Goal: Task Accomplishment & Management: Use online tool/utility

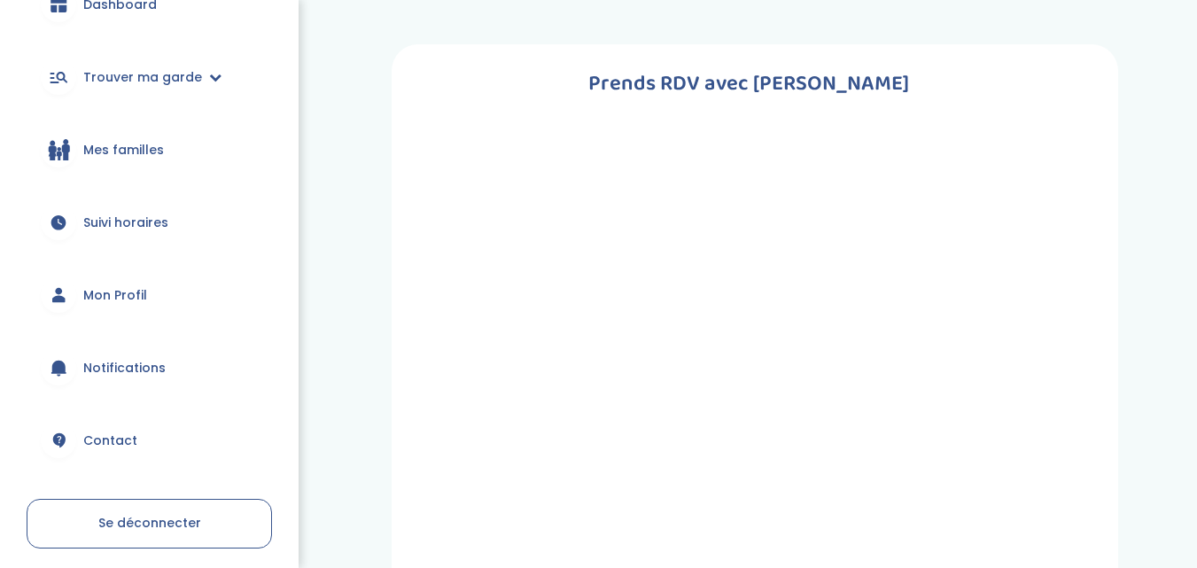
scroll to position [213, 0]
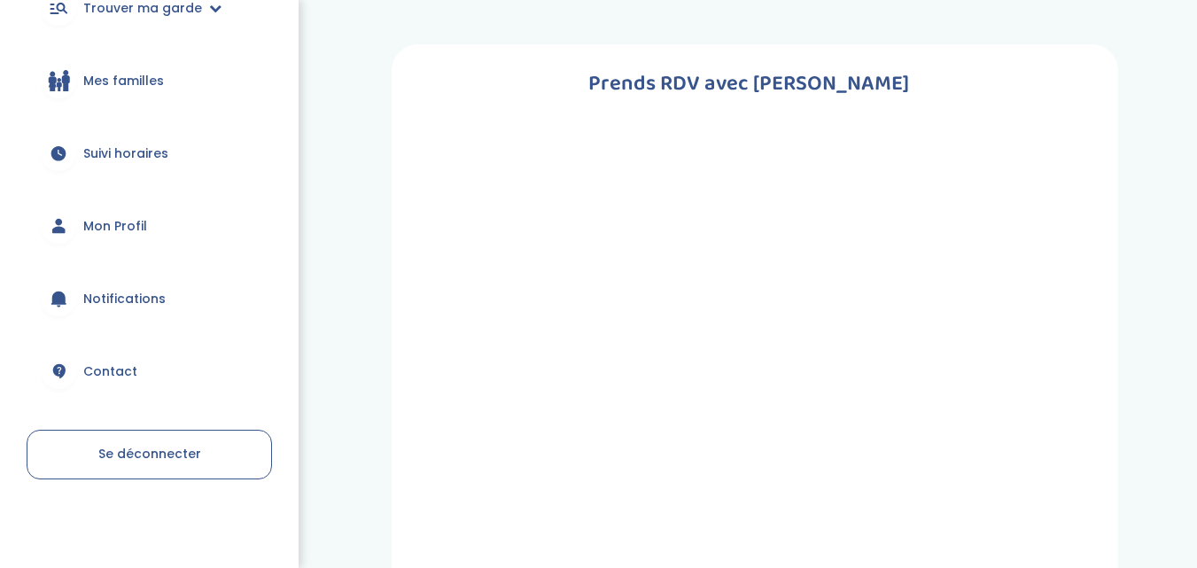
click at [161, 435] on link "Se déconnecter" at bounding box center [149, 455] width 245 height 50
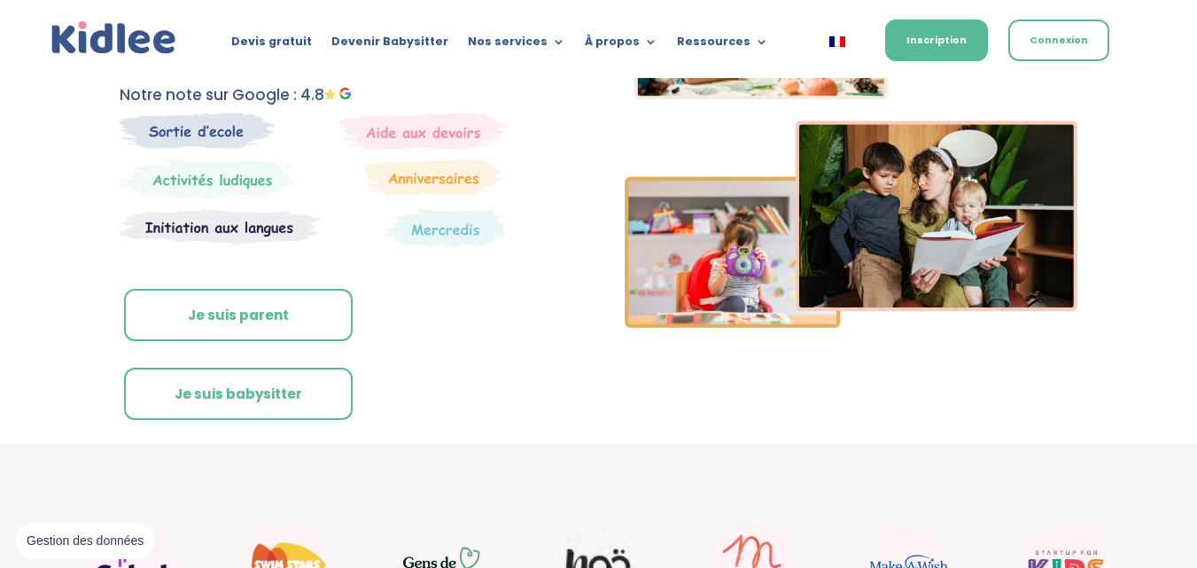
scroll to position [237, 0]
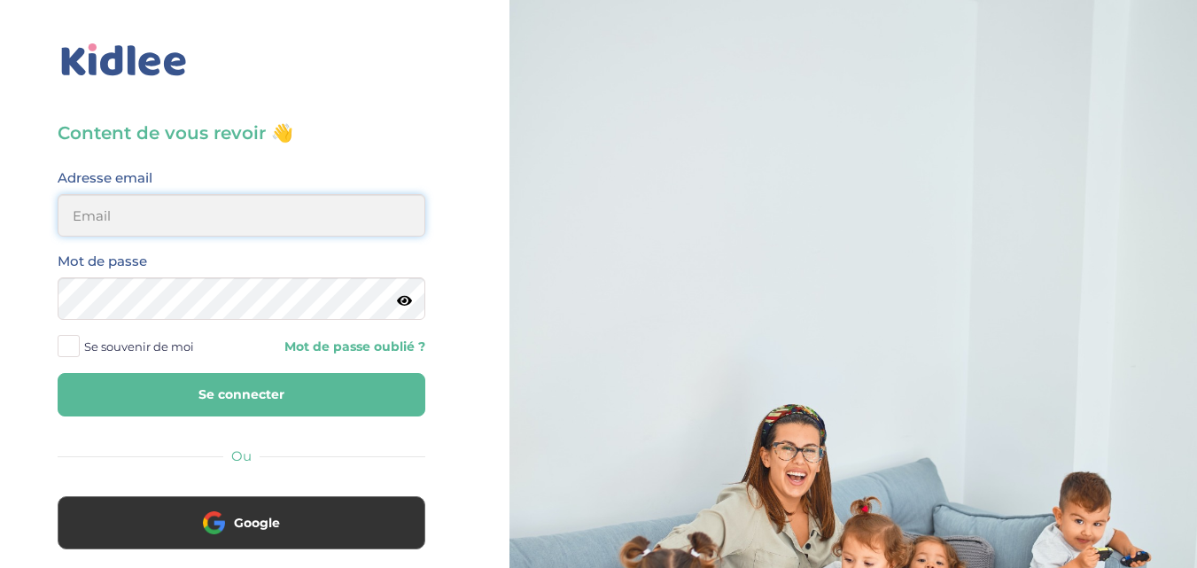
type input "salahnadia761@gmail.com"
click at [421, 405] on button "Se connecter" at bounding box center [242, 394] width 368 height 43
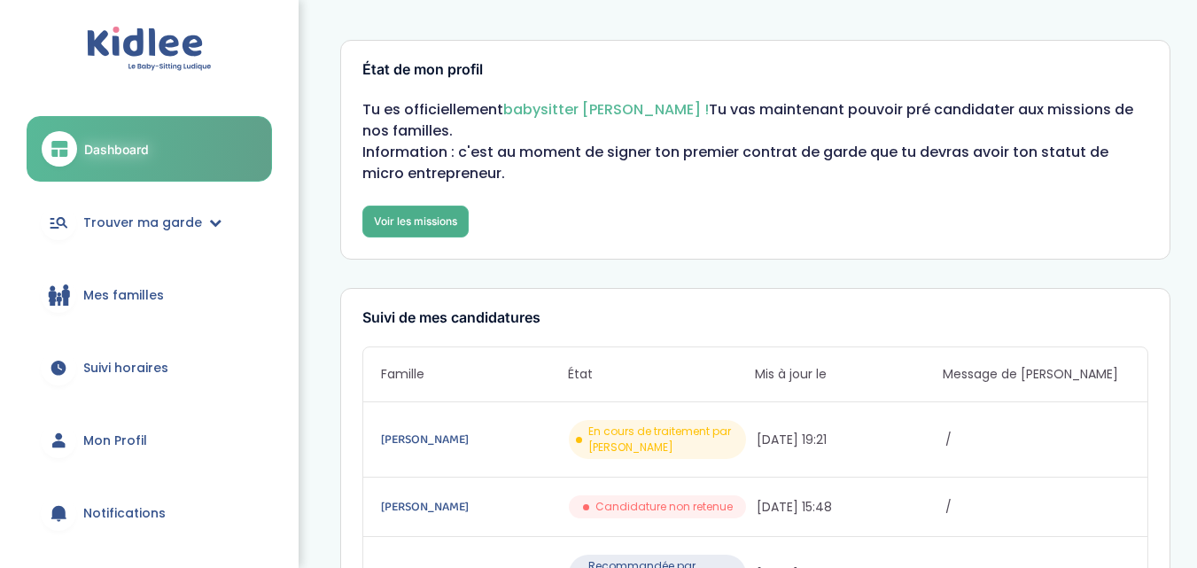
click at [431, 235] on link "Voir les missions" at bounding box center [415, 222] width 106 height 32
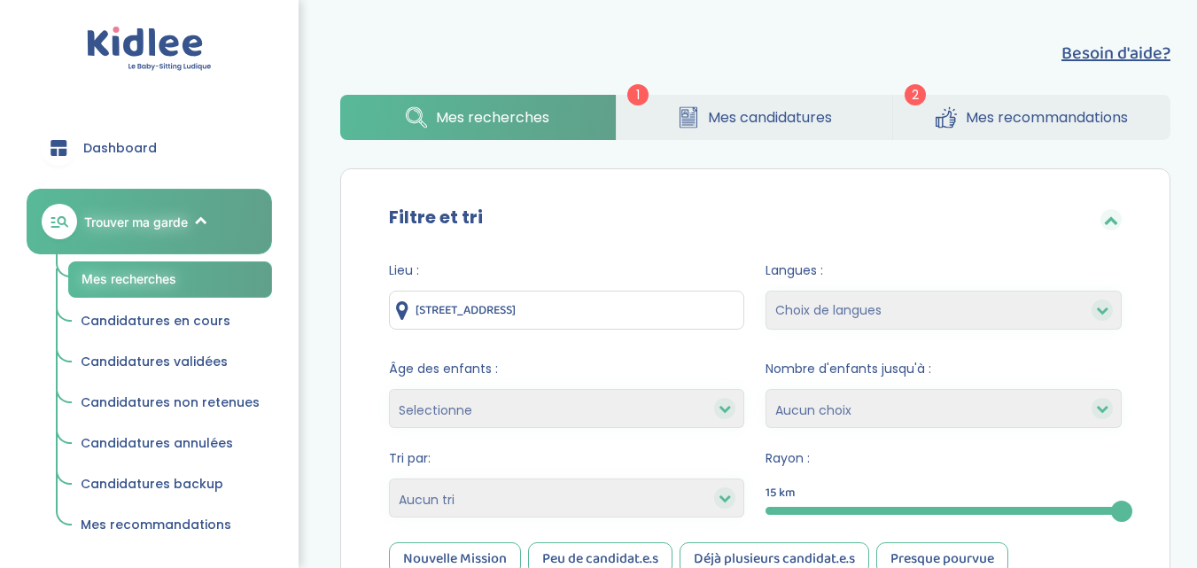
click at [744, 116] on span "Mes candidatures" at bounding box center [770, 117] width 124 height 22
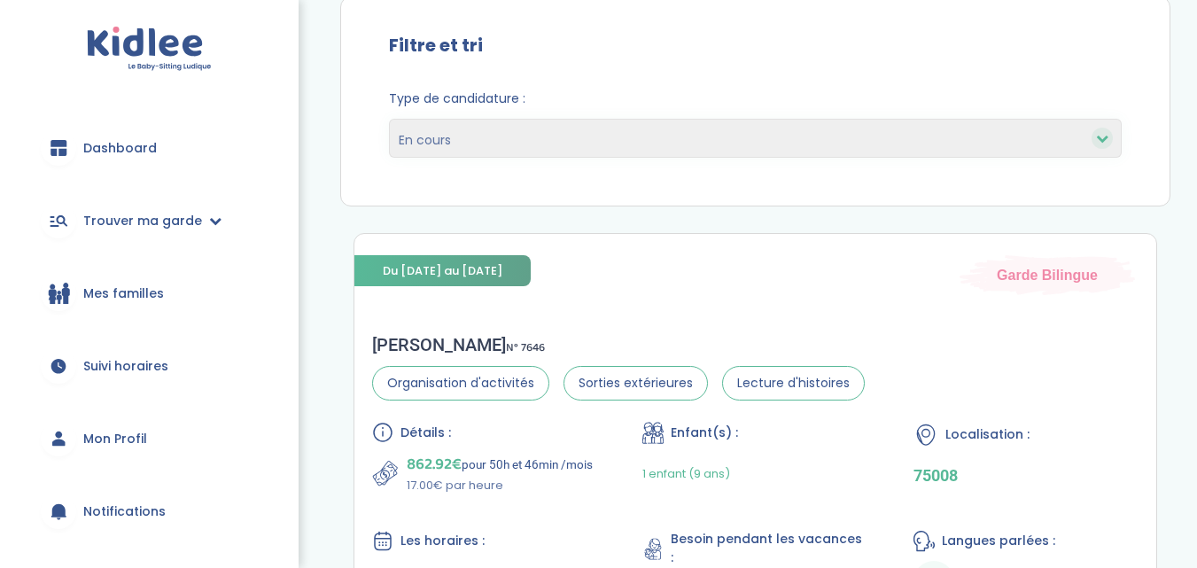
scroll to position [233, 0]
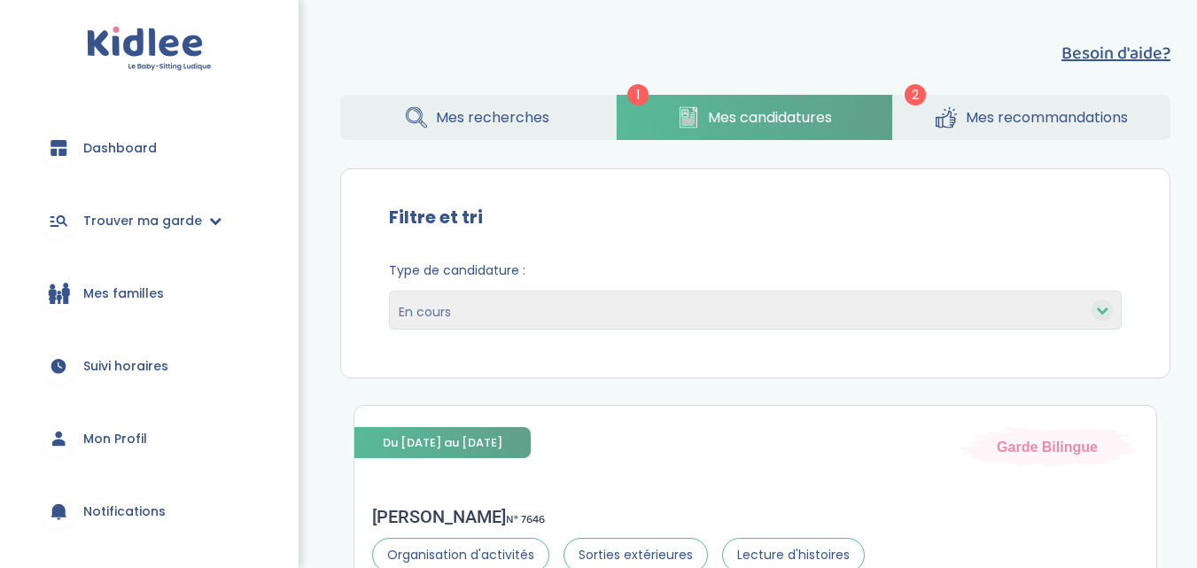
click at [968, 127] on span "Mes recommandations" at bounding box center [1047, 117] width 162 height 22
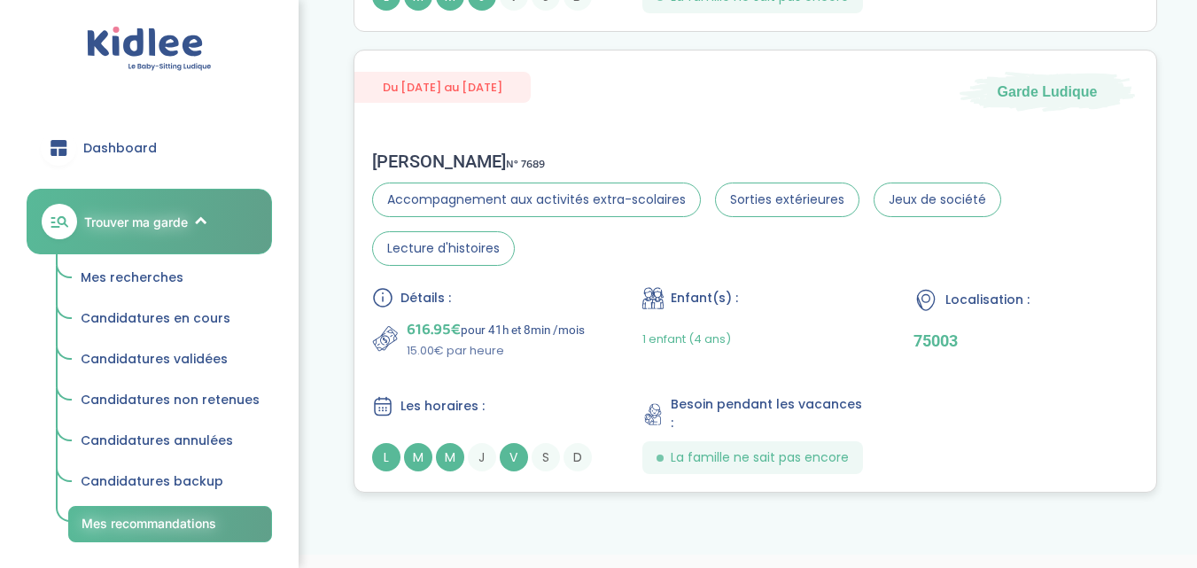
scroll to position [613, 0]
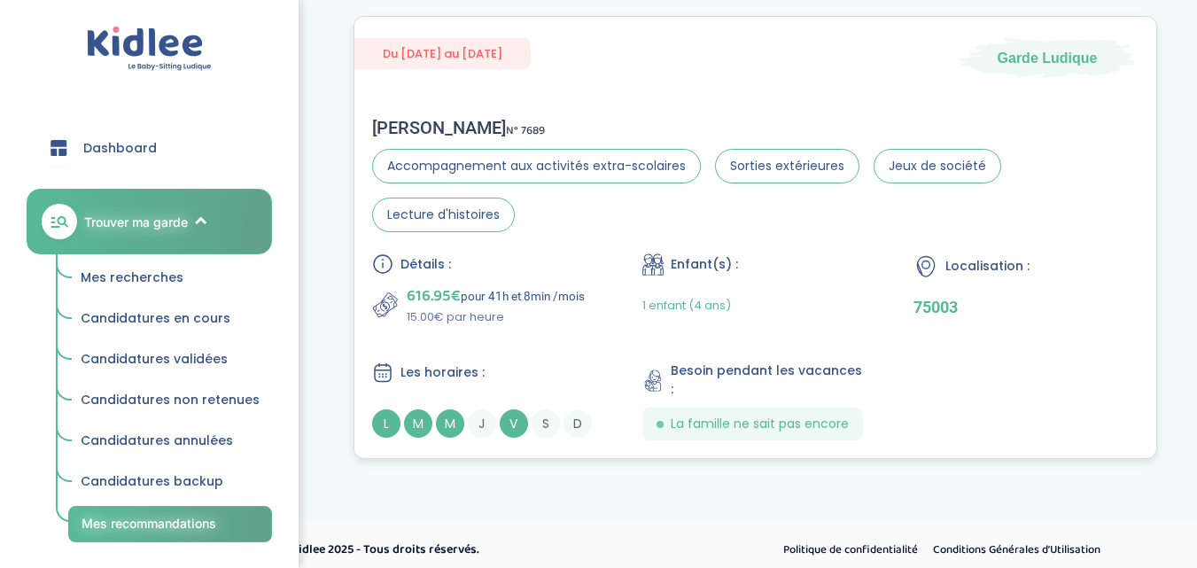
click at [458, 363] on span "Les horaires :" at bounding box center [442, 372] width 84 height 19
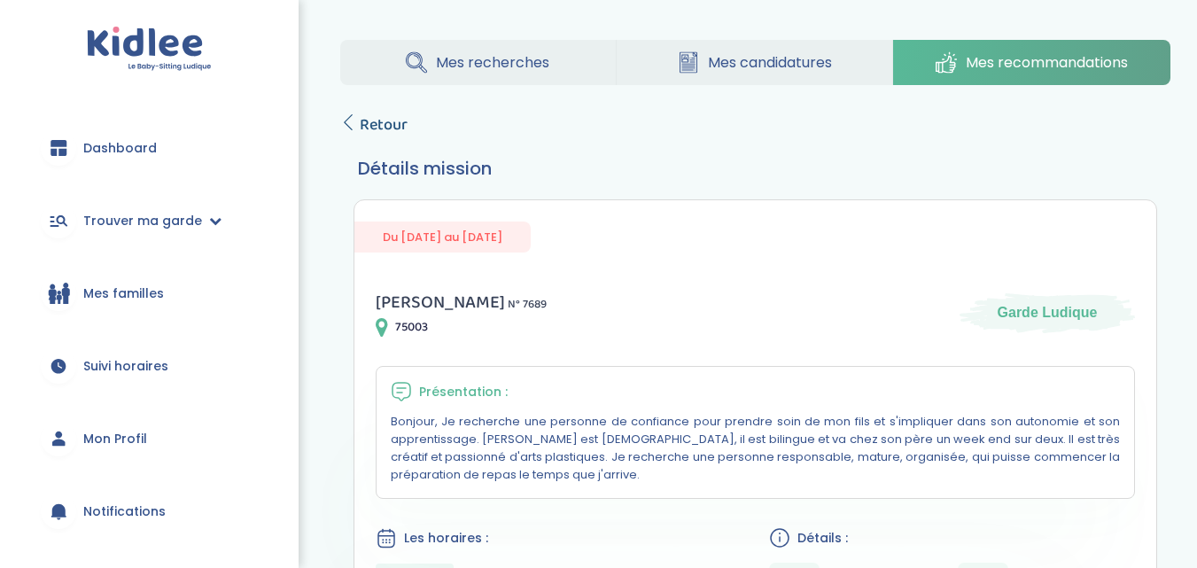
click at [341, 132] on link "Retour" at bounding box center [373, 125] width 67 height 25
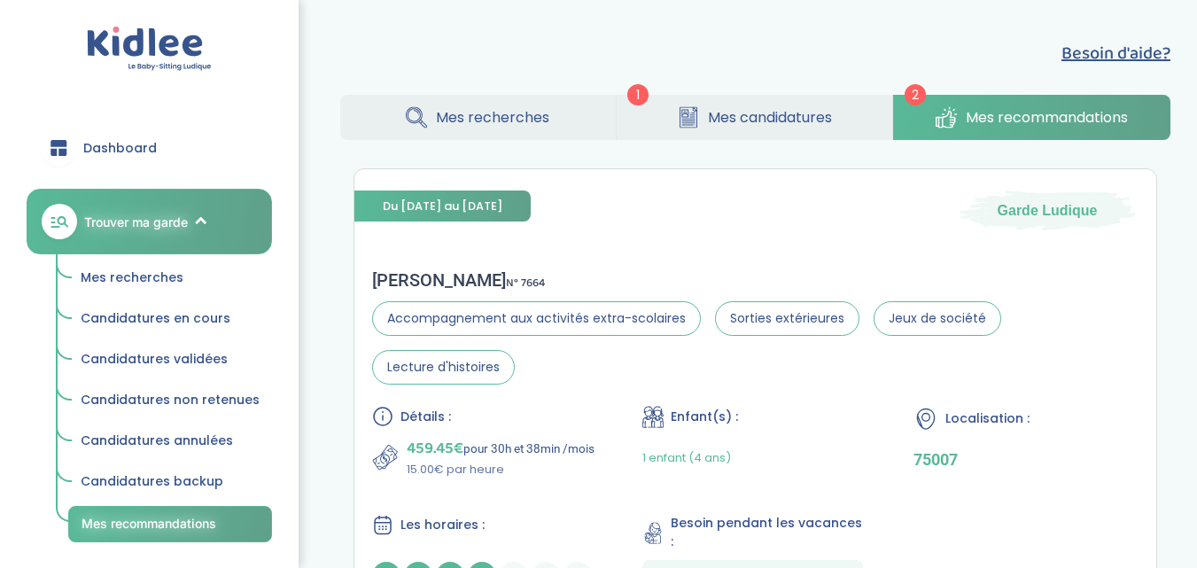
click at [518, 101] on link "Mes recherches" at bounding box center [478, 117] width 276 height 45
click at [493, 114] on span "Mes recherches" at bounding box center [492, 117] width 113 height 22
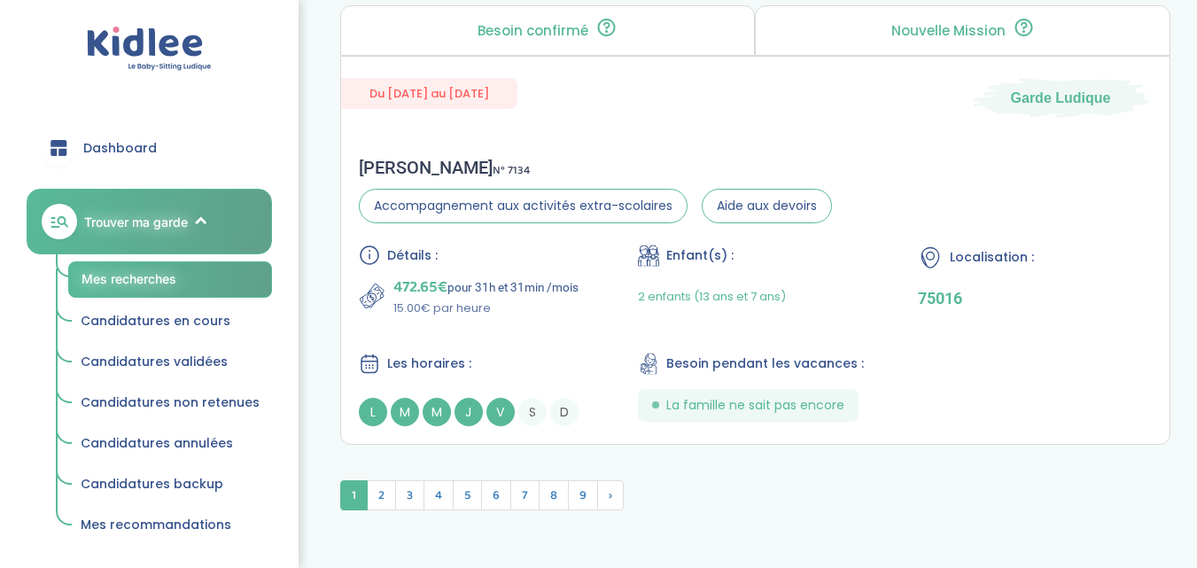
scroll to position [4932, 0]
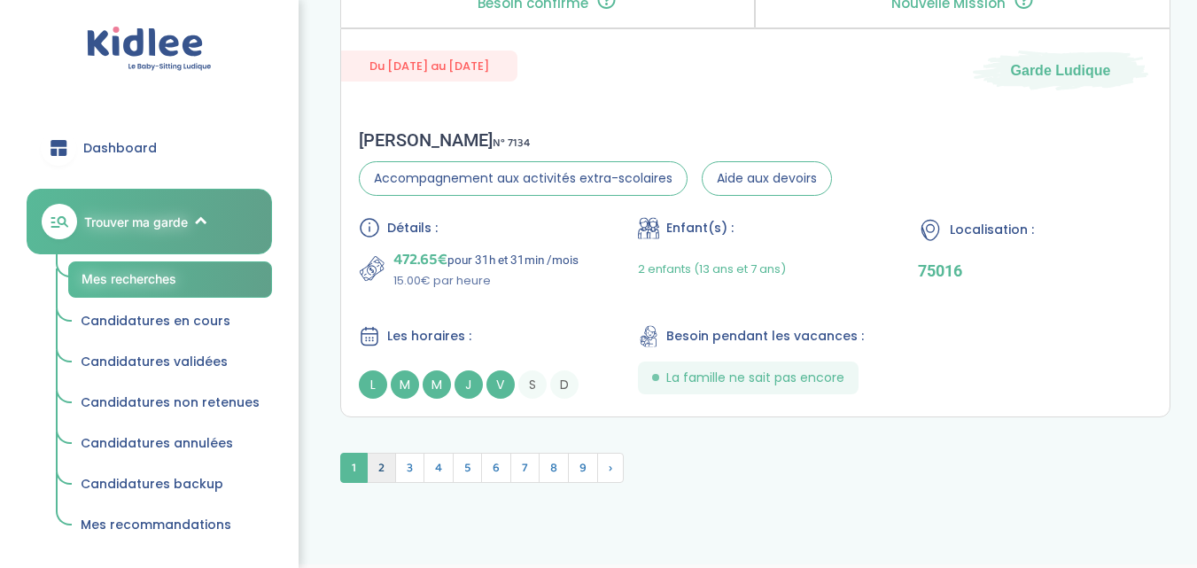
click at [386, 468] on span "2" at bounding box center [381, 468] width 29 height 30
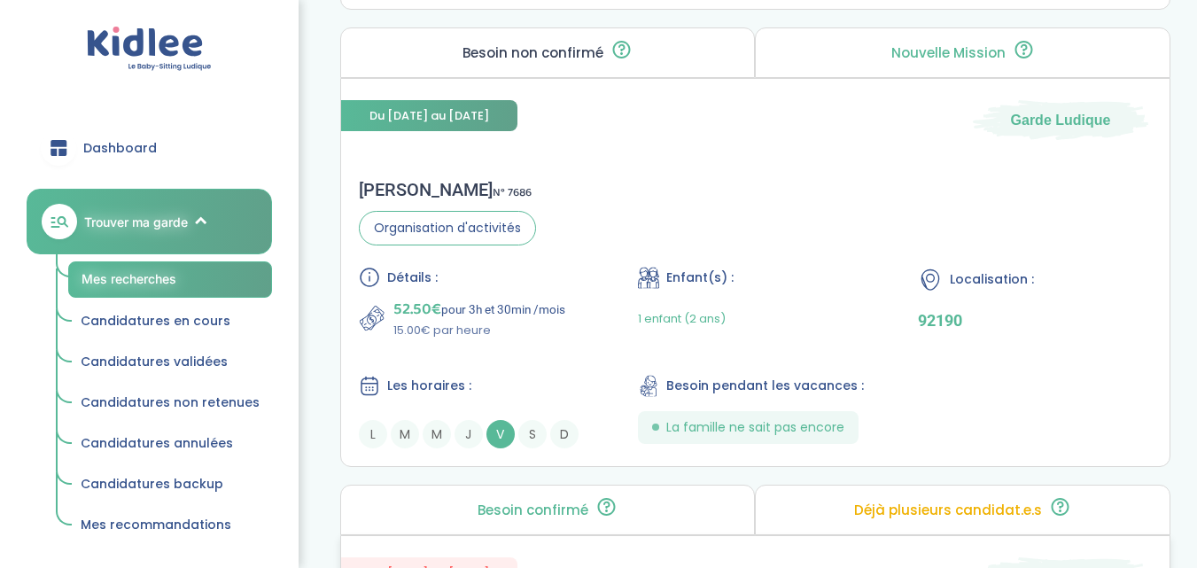
scroll to position [1663, 0]
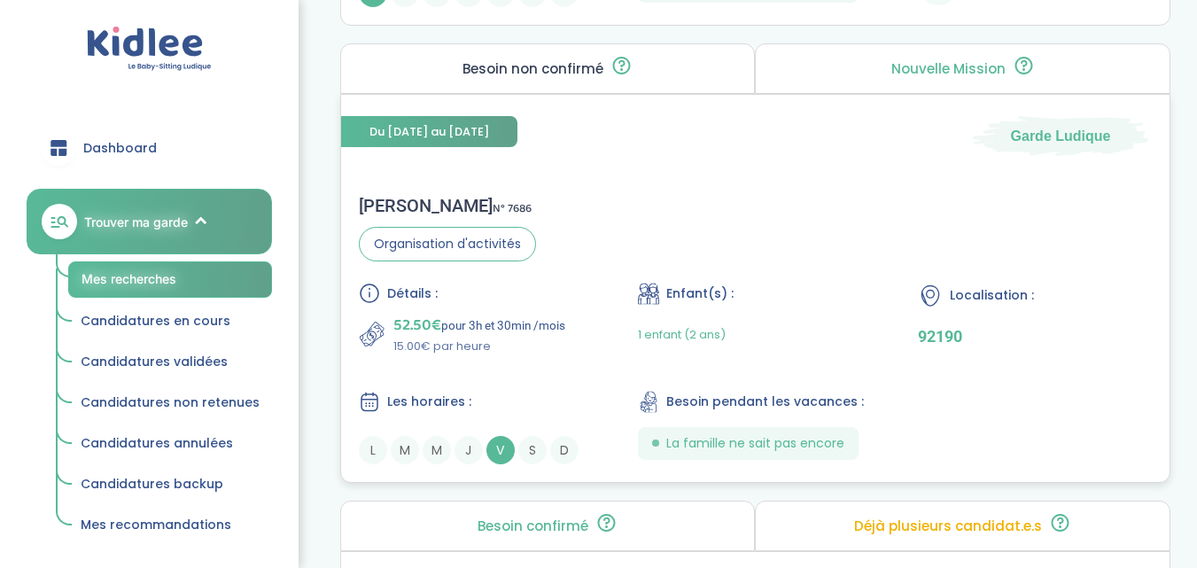
click at [499, 447] on span "V" at bounding box center [500, 450] width 28 height 28
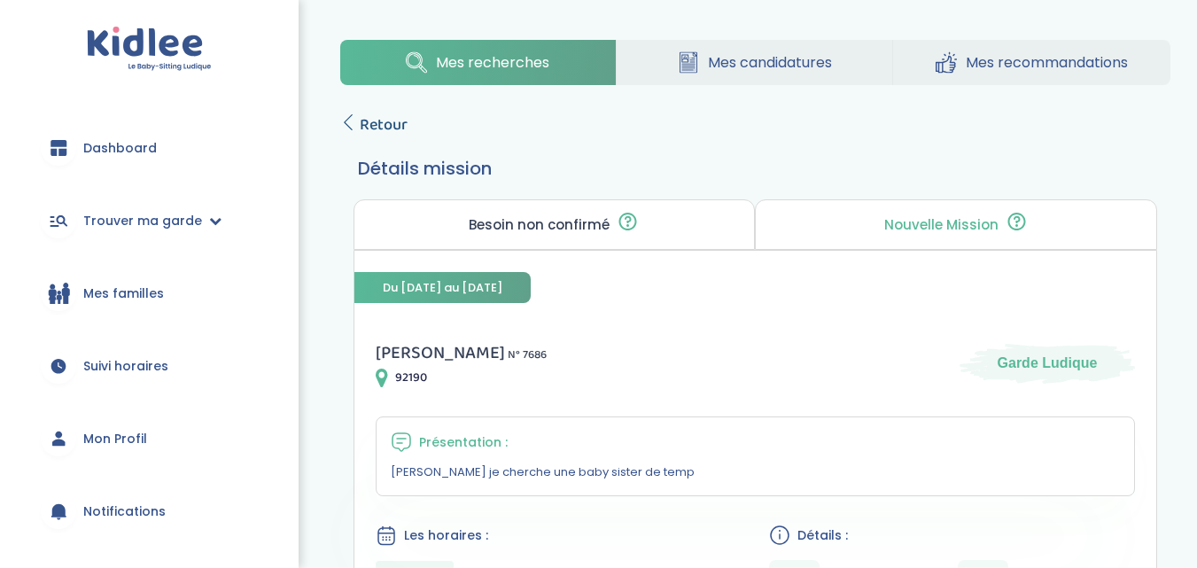
click at [354, 125] on icon at bounding box center [348, 122] width 16 height 16
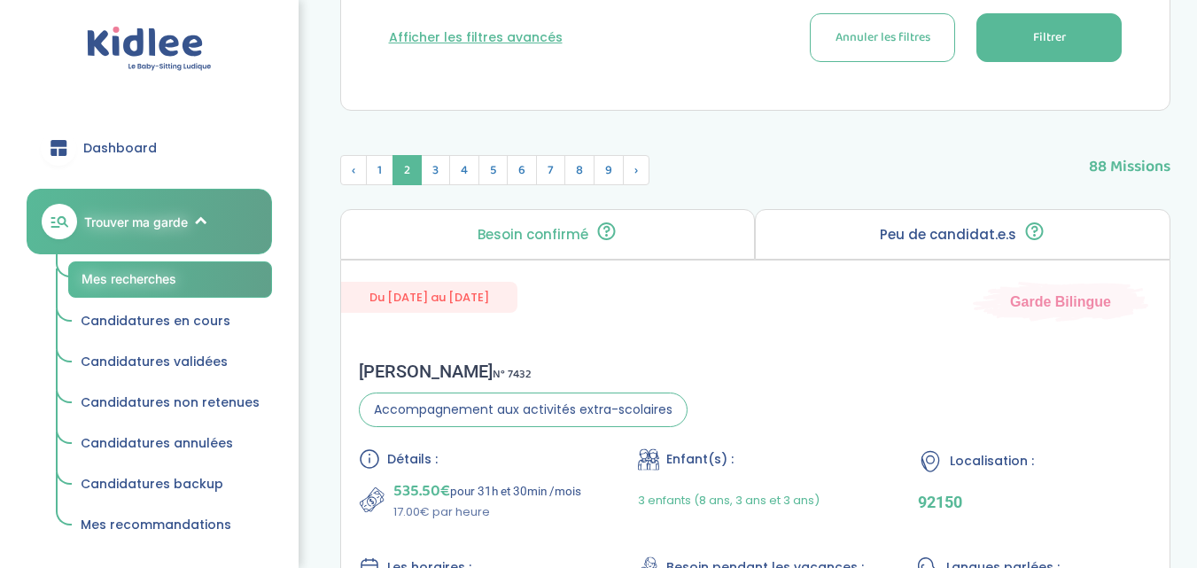
scroll to position [579, 0]
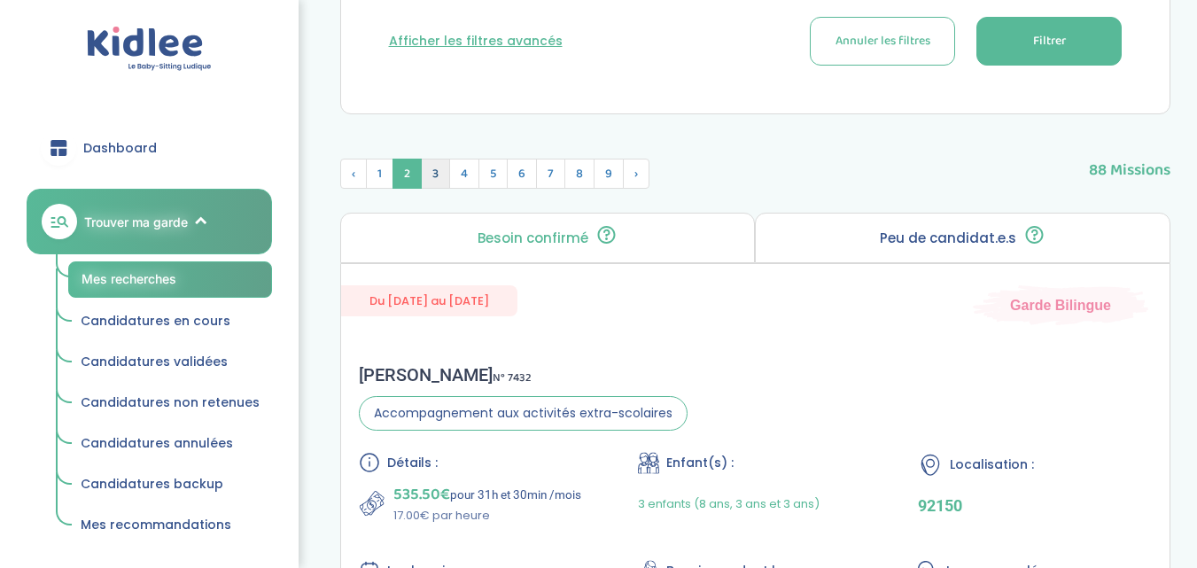
click at [436, 167] on span "3" at bounding box center [435, 174] width 29 height 30
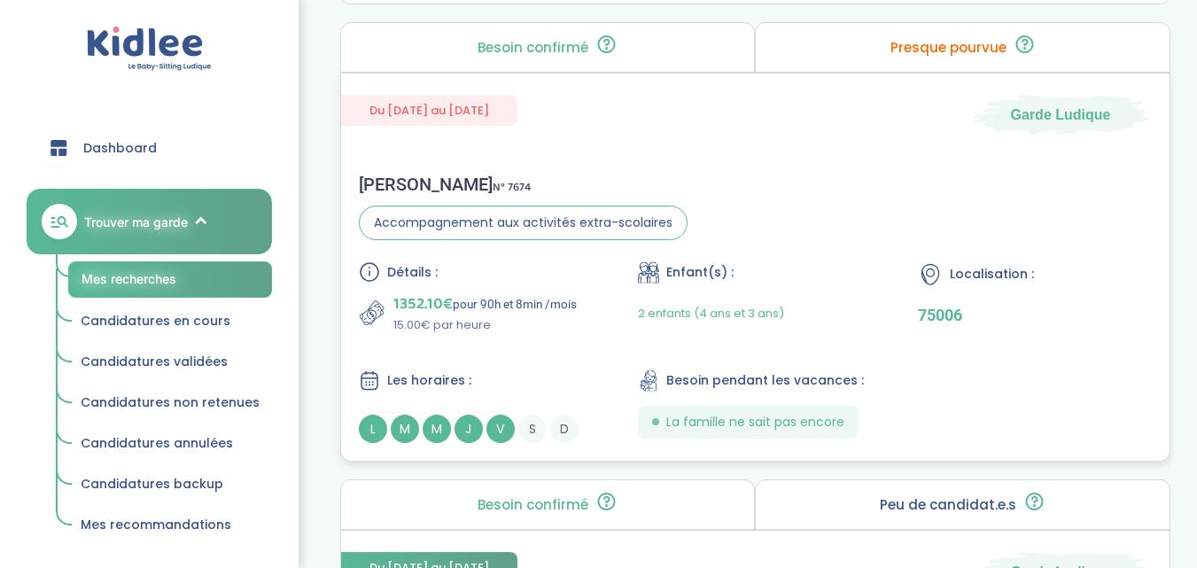
scroll to position [4020, 0]
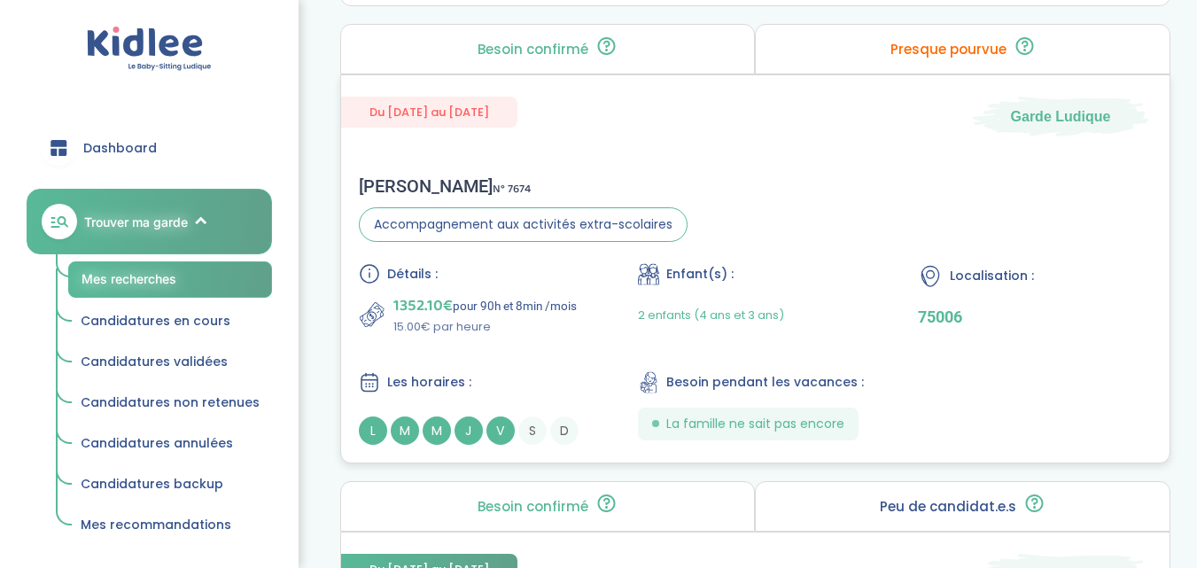
click at [392, 185] on div "Caroline F . N° 7674" at bounding box center [523, 185] width 329 height 21
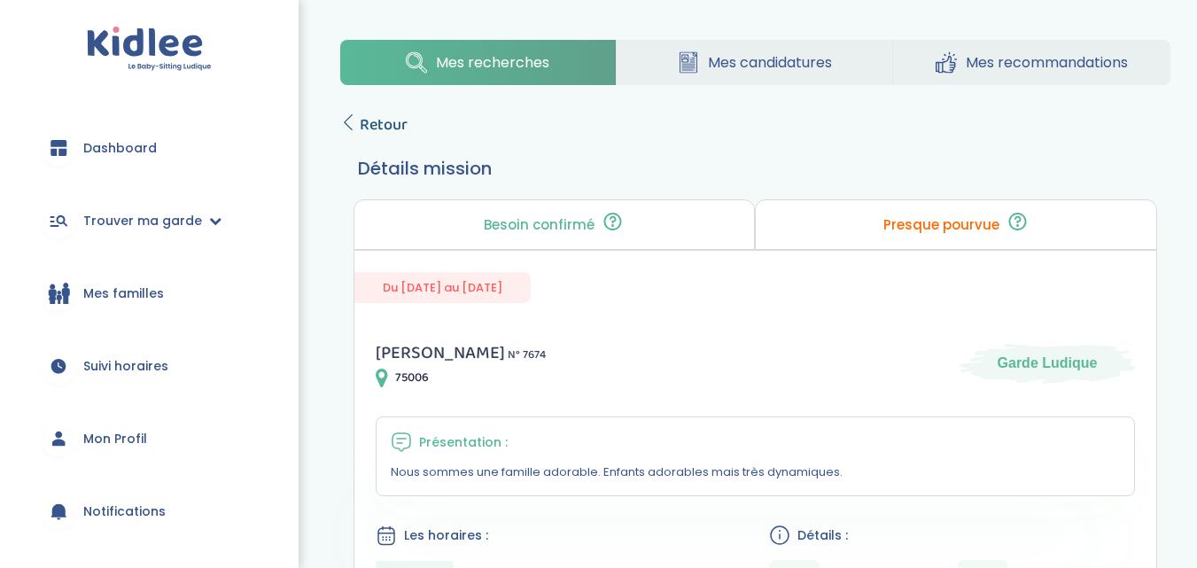
click at [366, 124] on span "Retour" at bounding box center [384, 125] width 48 height 25
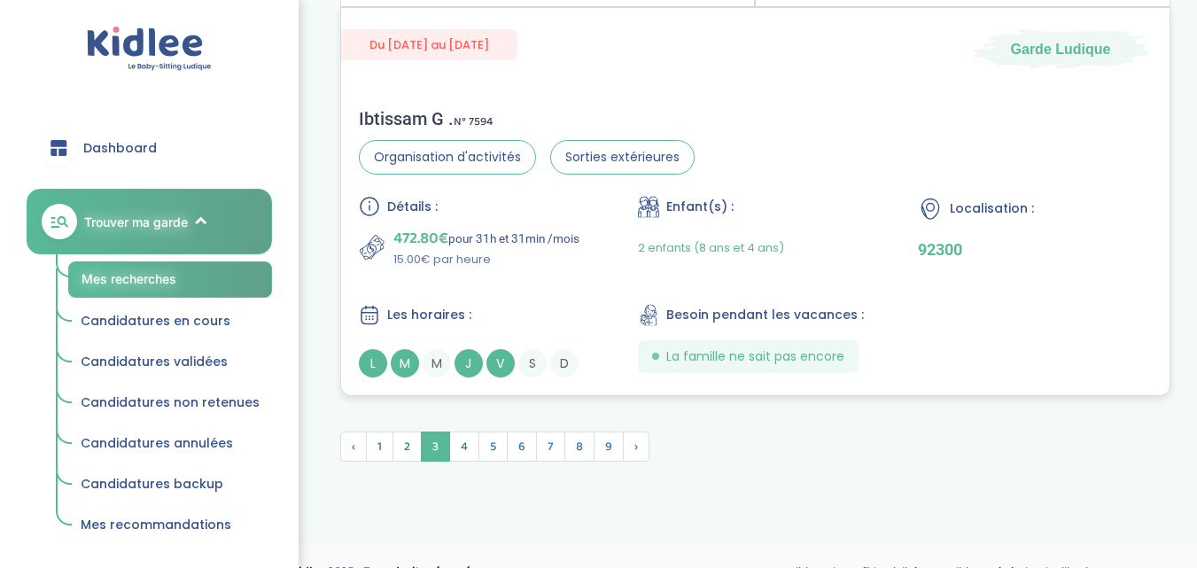
scroll to position [5054, 0]
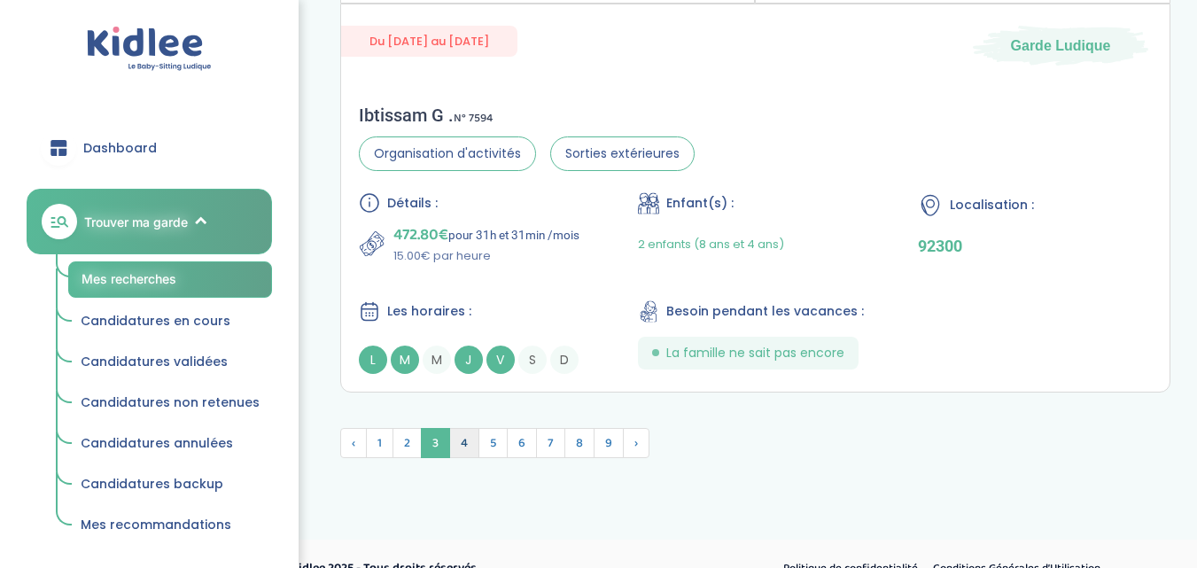
click at [467, 446] on span "4" at bounding box center [464, 443] width 30 height 30
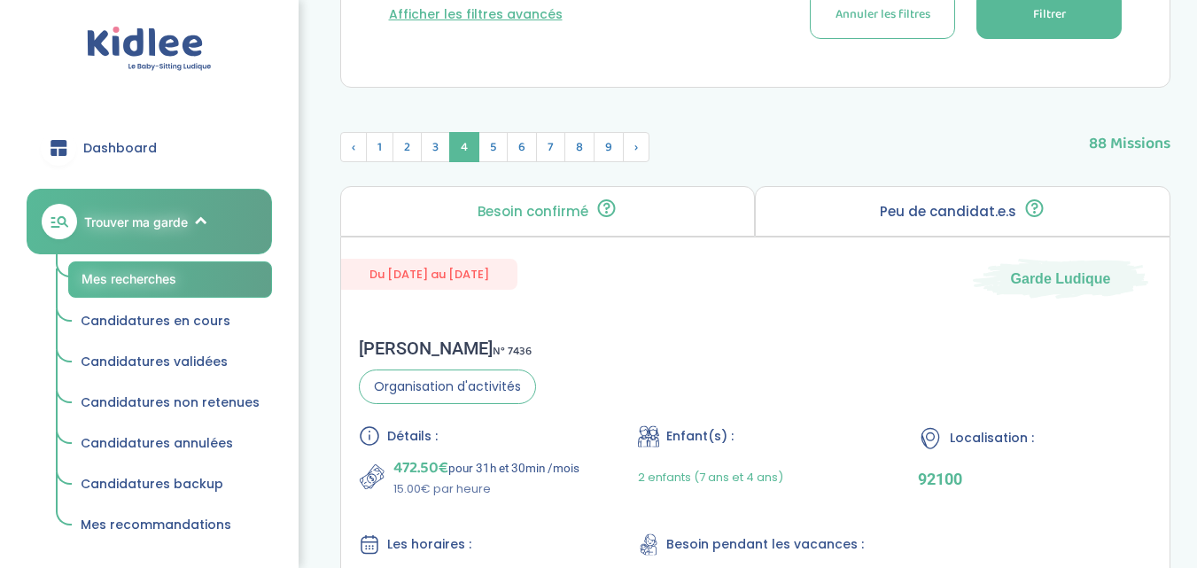
scroll to position [553, 0]
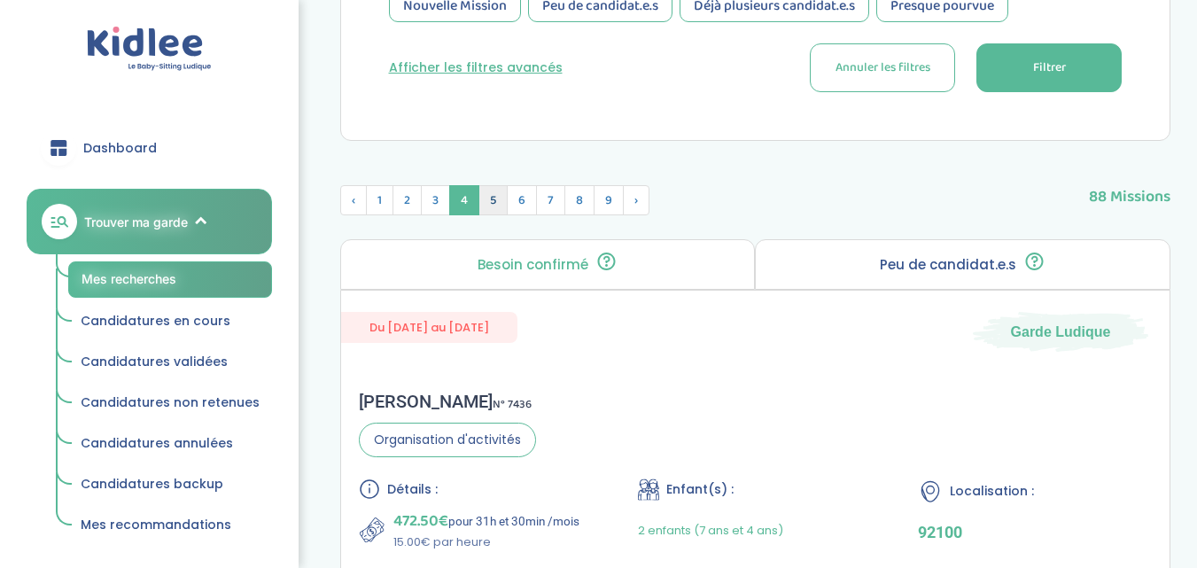
click at [491, 206] on span "5" at bounding box center [492, 200] width 29 height 30
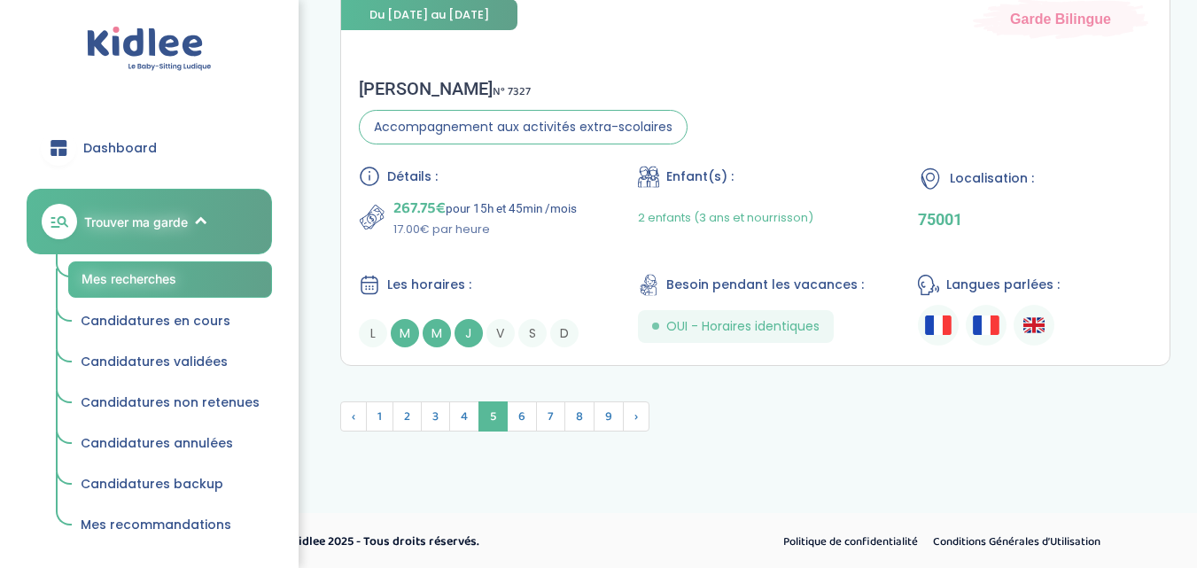
scroll to position [4937, 0]
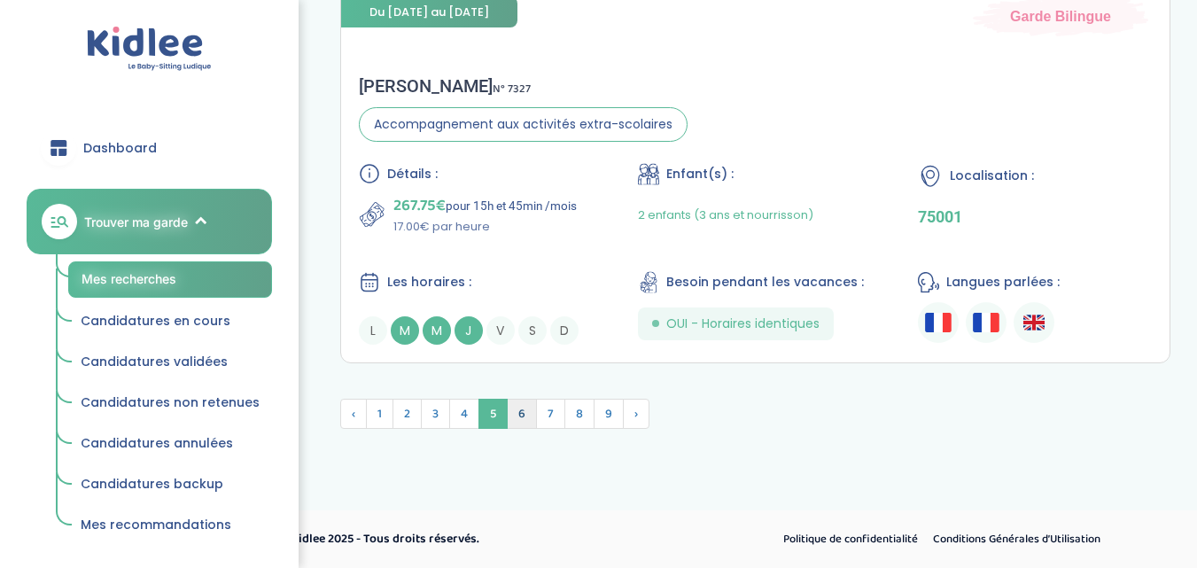
click at [519, 419] on span "6" at bounding box center [522, 414] width 30 height 30
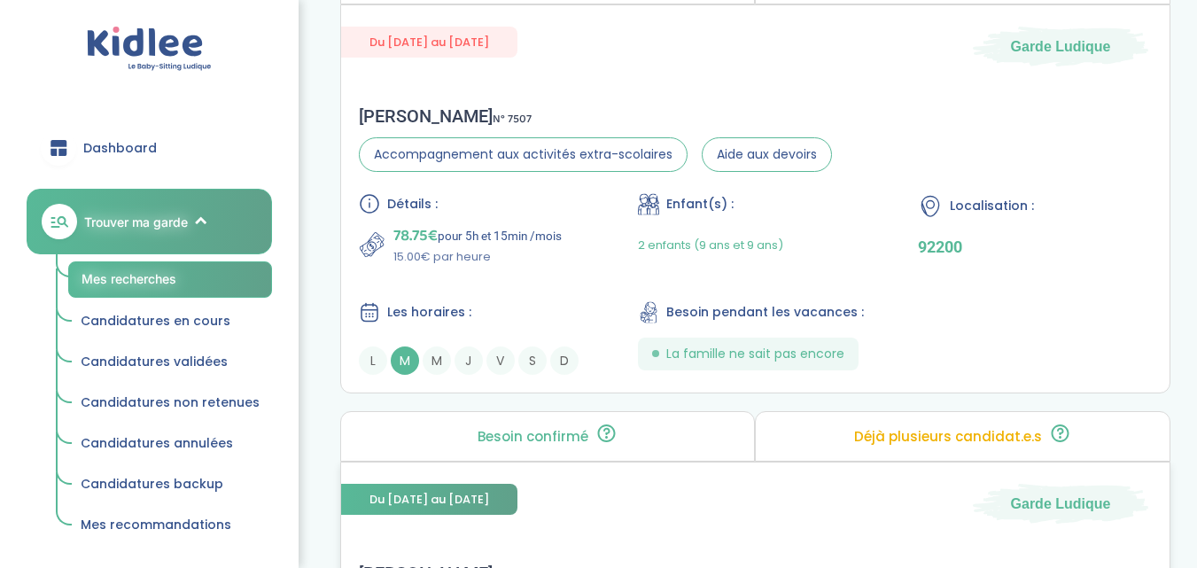
scroll to position [4454, 0]
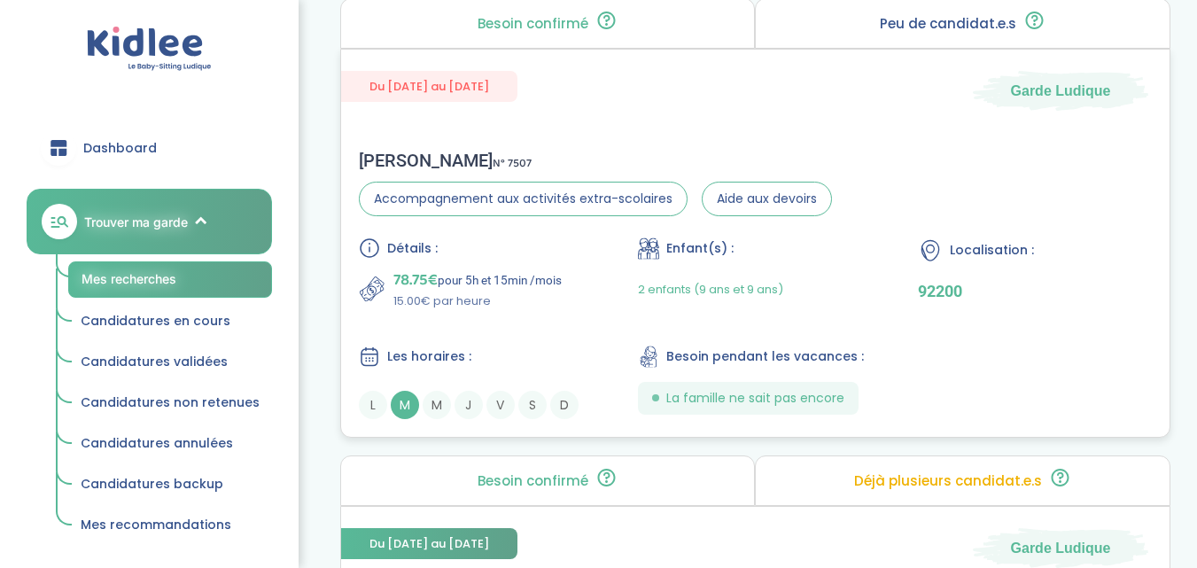
click at [401, 410] on span "M" at bounding box center [405, 405] width 28 height 28
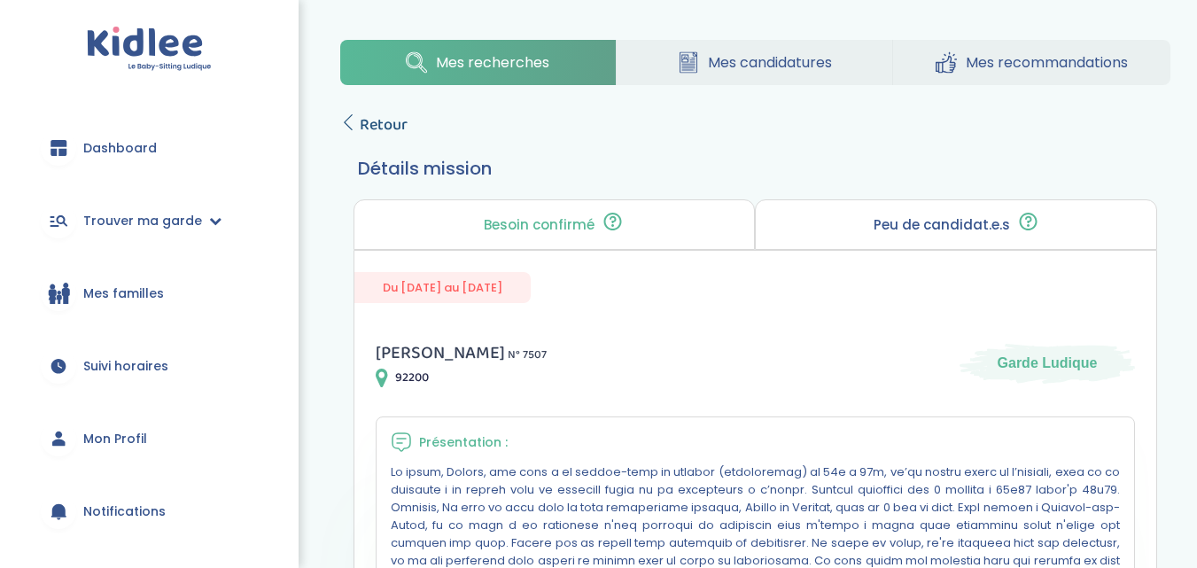
click at [350, 130] on link "Retour" at bounding box center [373, 125] width 67 height 25
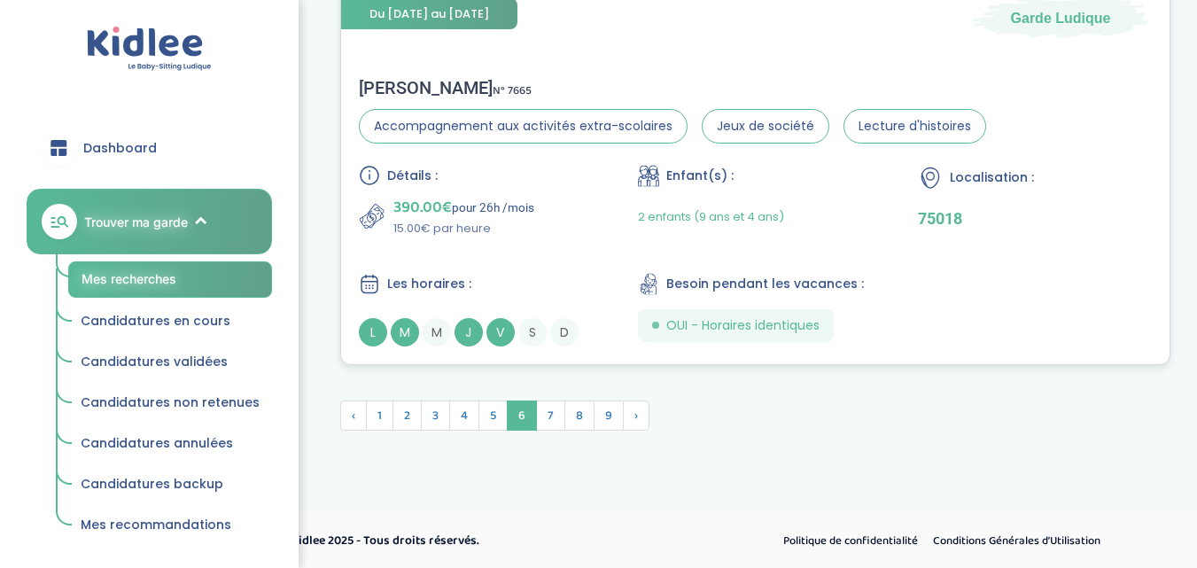
scroll to position [4986, 0]
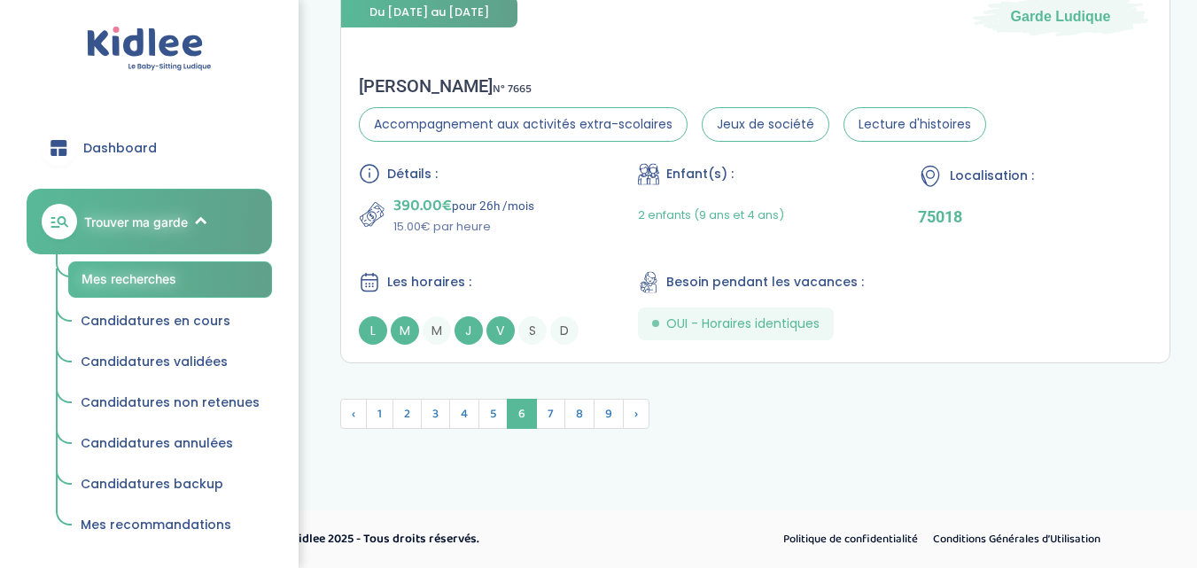
click at [548, 421] on span "7" at bounding box center [550, 414] width 29 height 30
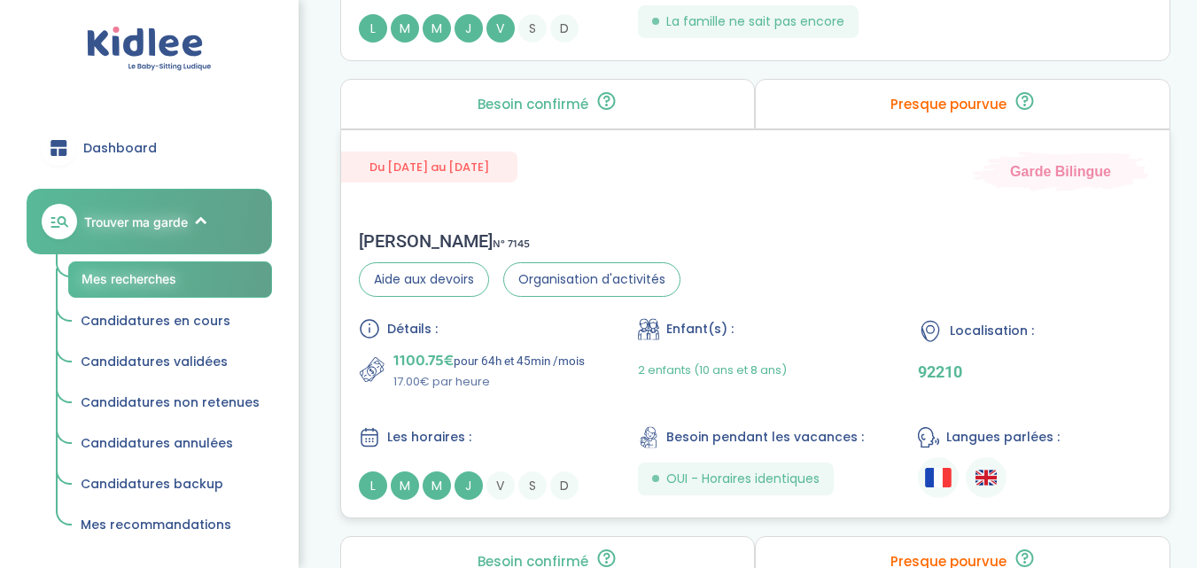
scroll to position [1653, 0]
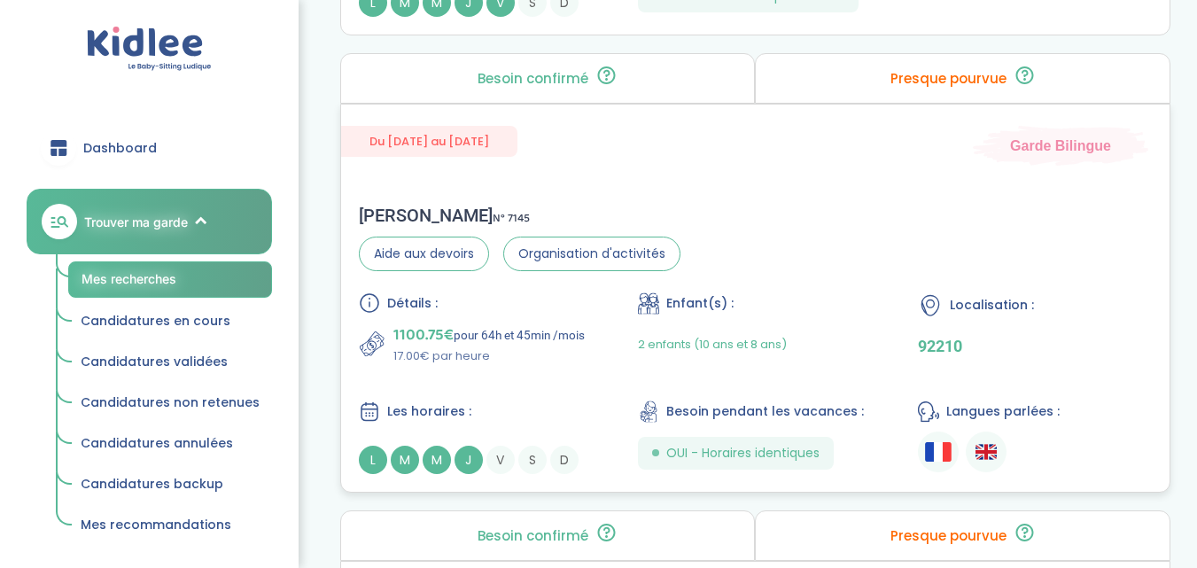
click at [535, 413] on div "Les horaires :" at bounding box center [476, 411] width 234 height 22
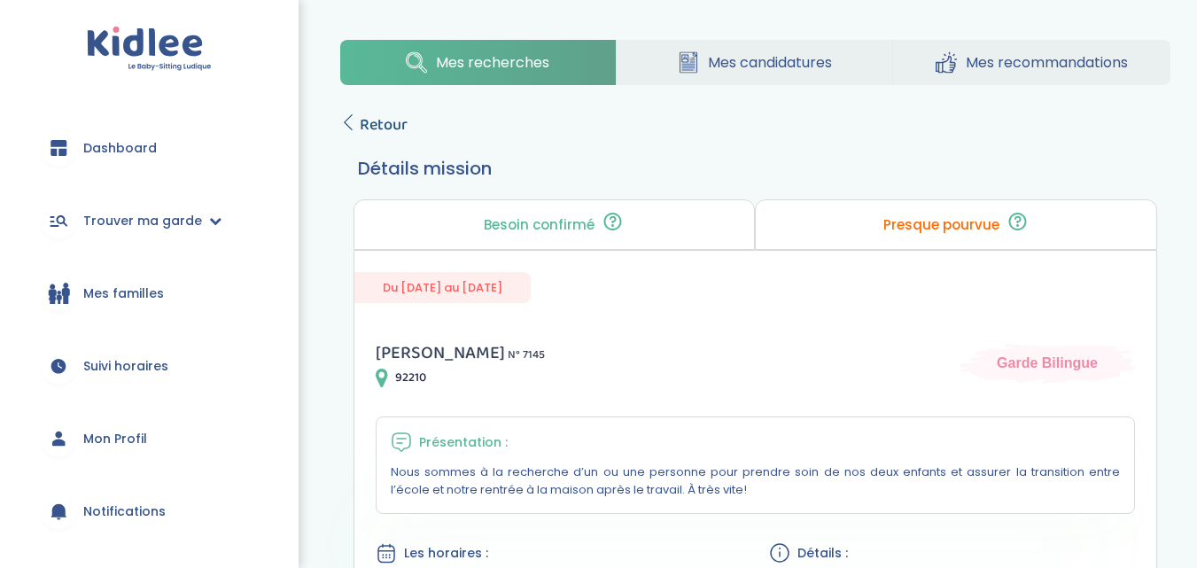
click at [349, 130] on link "Retour" at bounding box center [373, 125] width 67 height 25
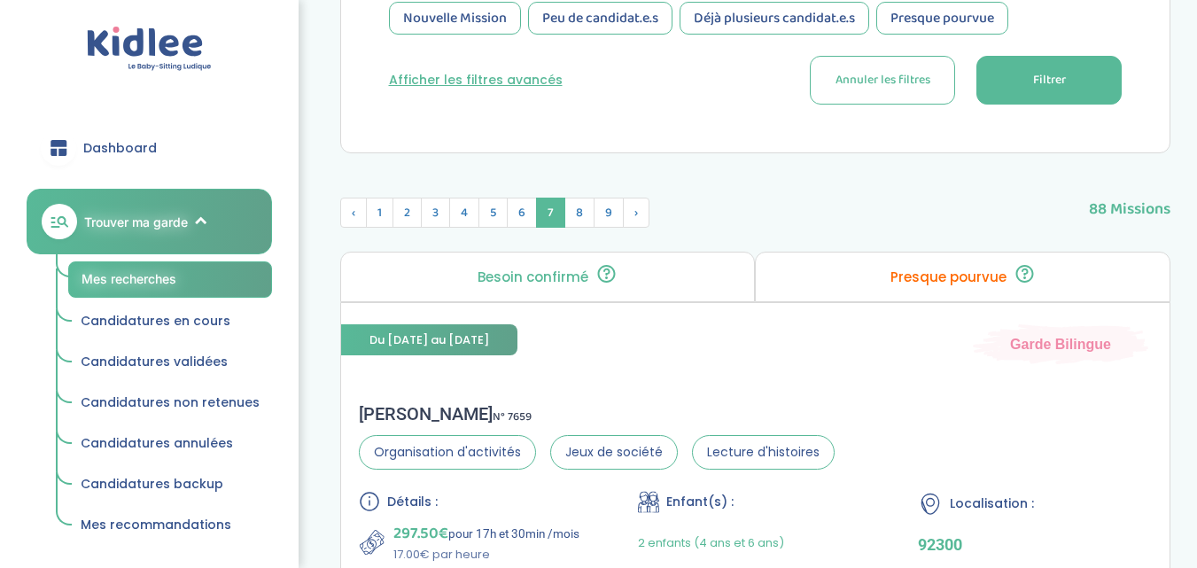
scroll to position [525, 0]
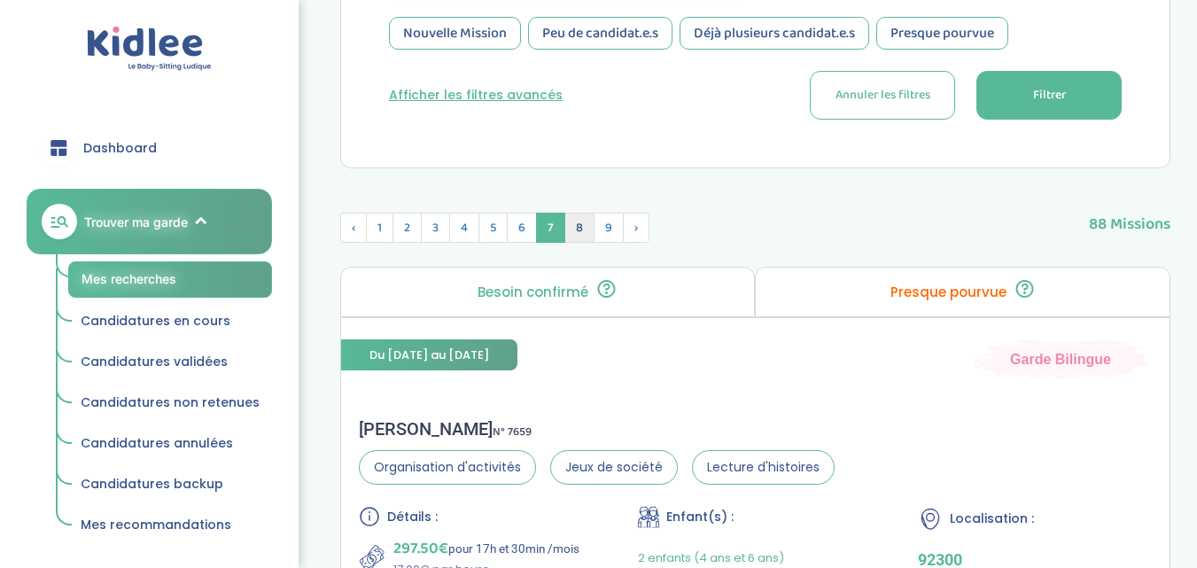
click at [577, 233] on span "8" at bounding box center [579, 228] width 30 height 30
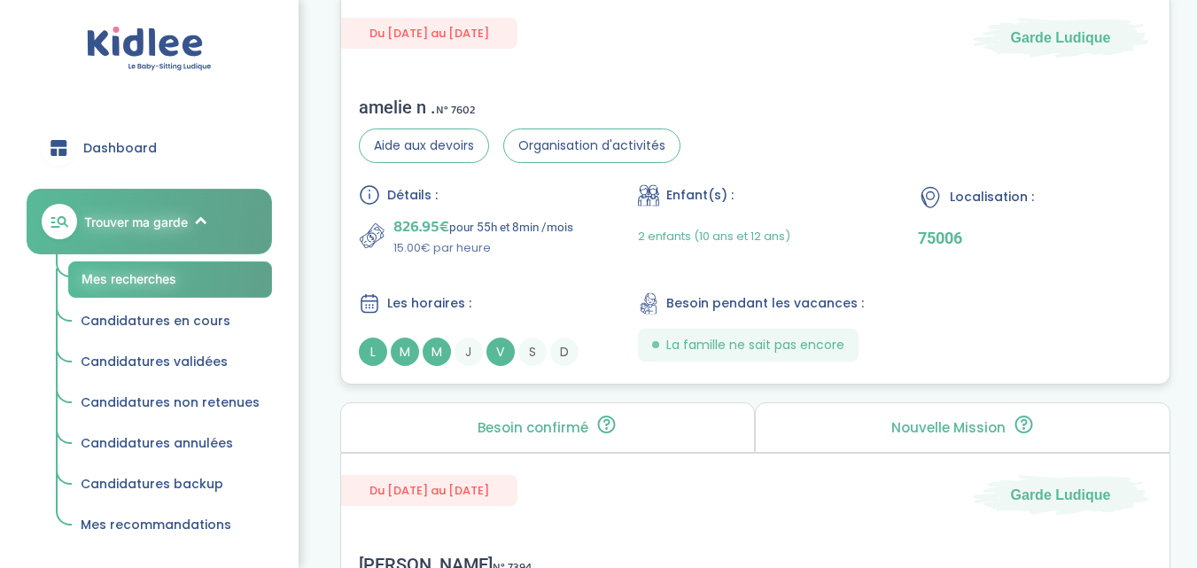
scroll to position [2726, 0]
click at [489, 260] on div "Détails : 826.95€ pour 55h et 8min /mois 15.00€ par heure Enfant(s) : 2 enfants…" at bounding box center [756, 273] width 794 height 182
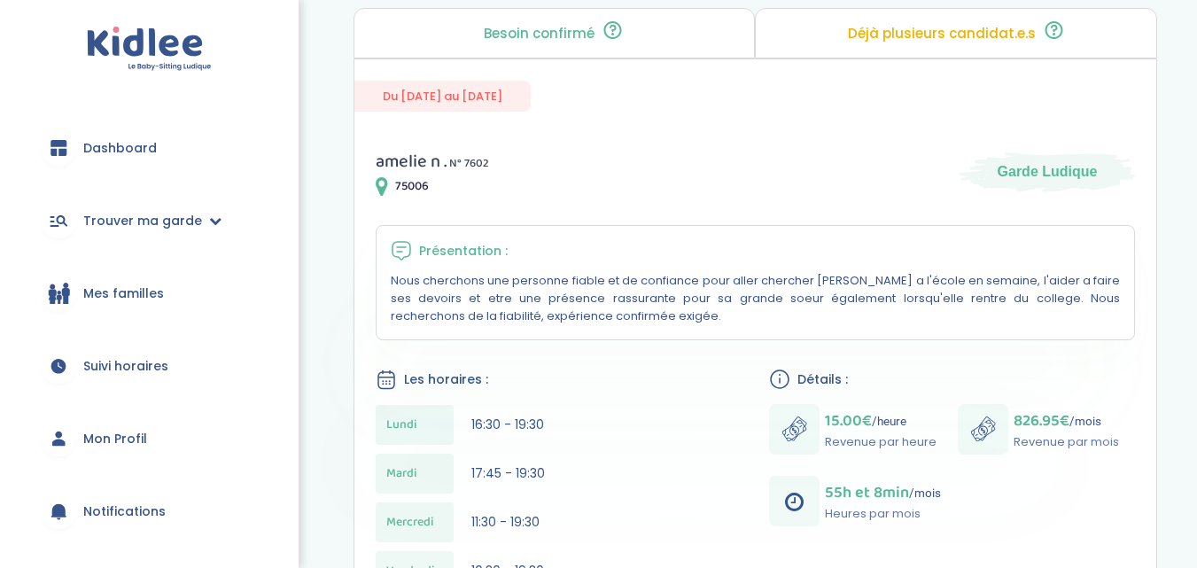
scroll to position [105, 0]
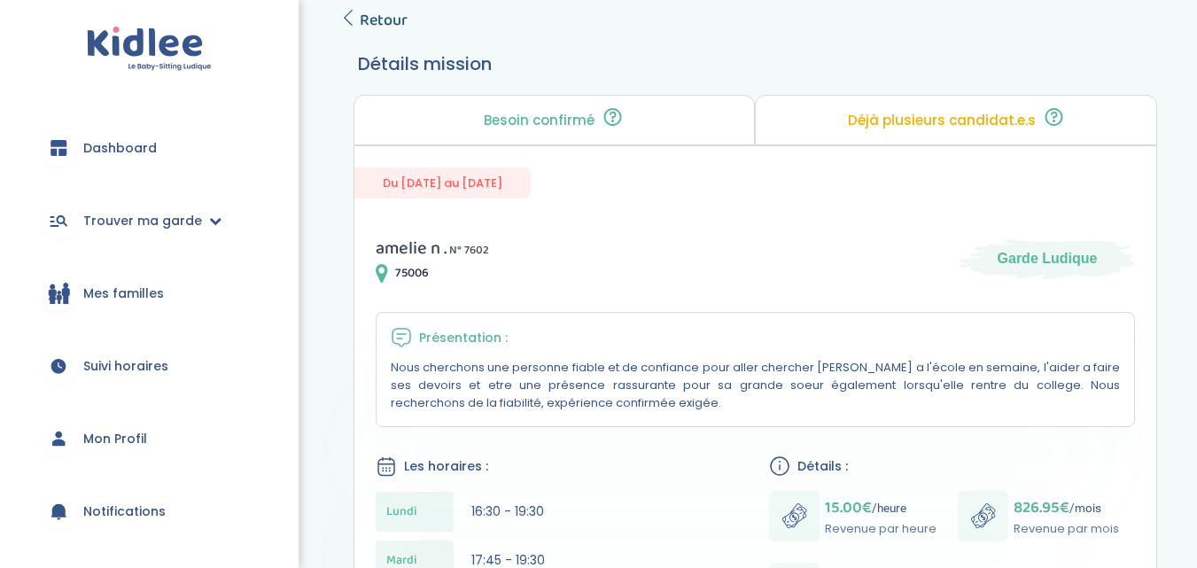
click at [358, 12] on link "Retour" at bounding box center [373, 20] width 67 height 25
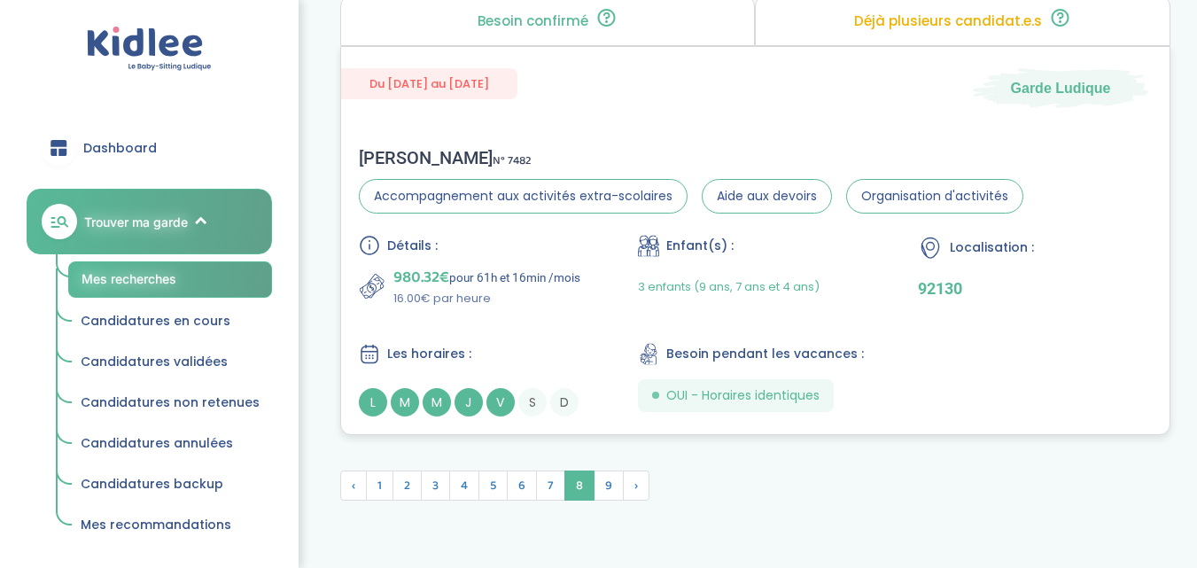
scroll to position [4957, 0]
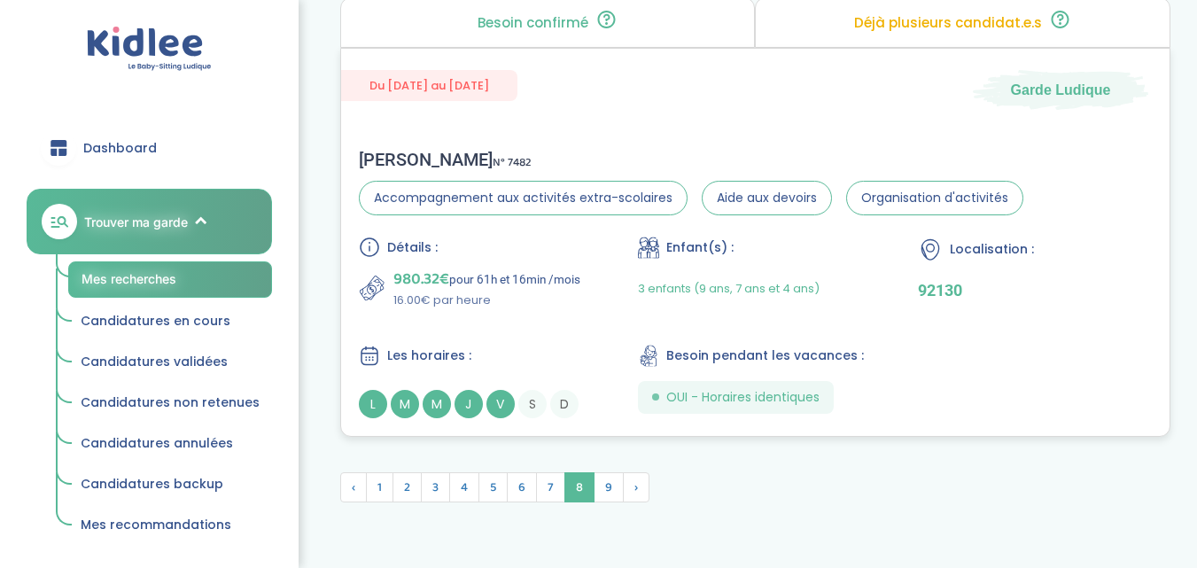
click at [626, 152] on div "Katia P . N° 7482" at bounding box center [691, 159] width 664 height 21
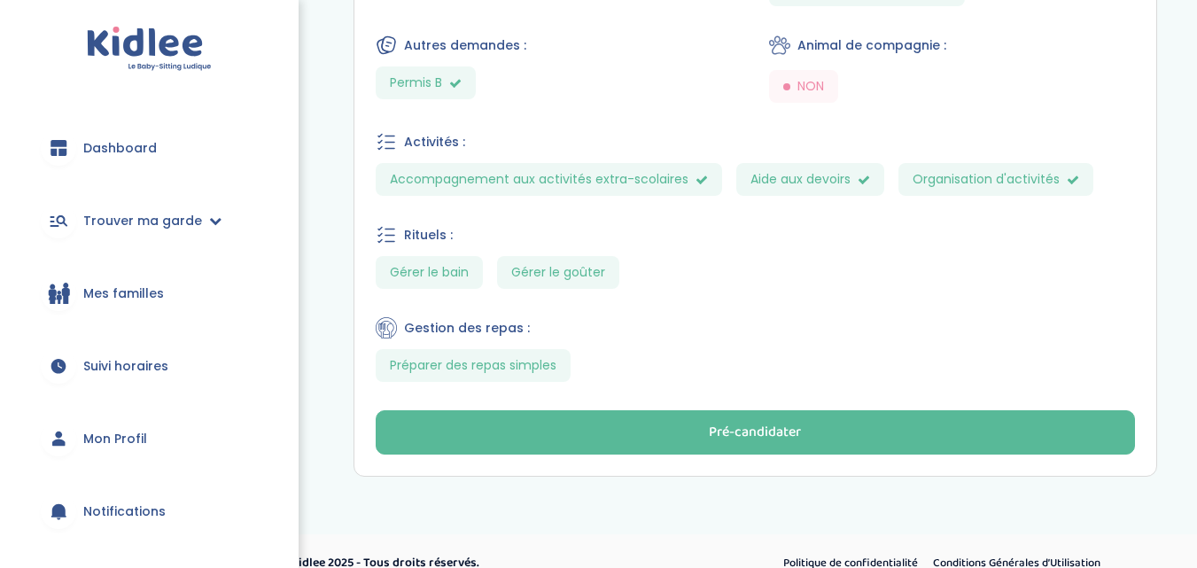
scroll to position [1092, 0]
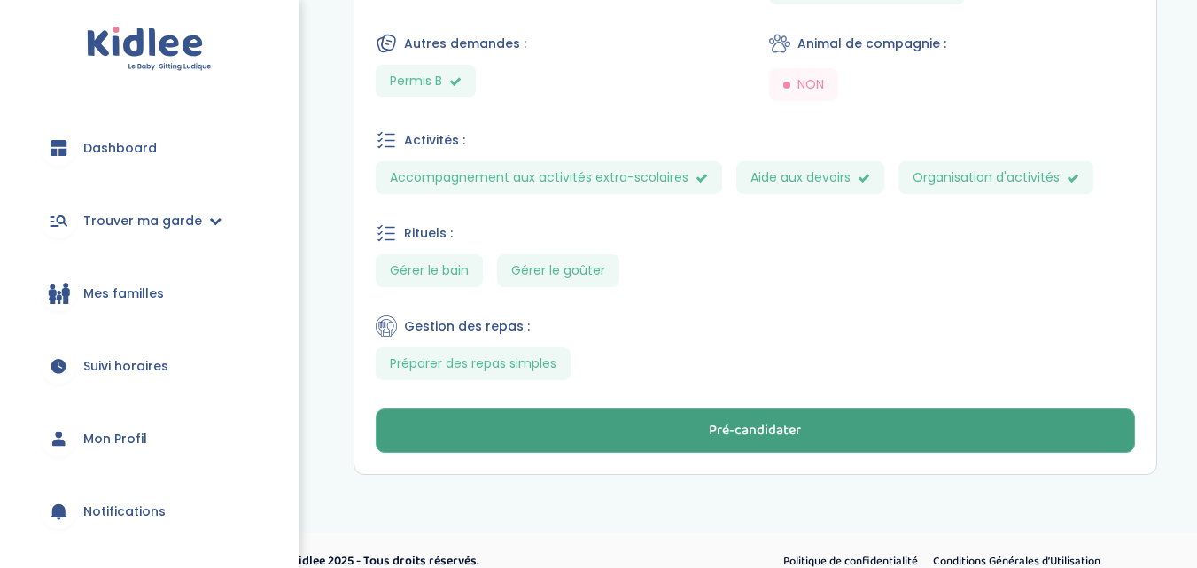
click at [671, 437] on button "Pré-candidater" at bounding box center [756, 430] width 760 height 44
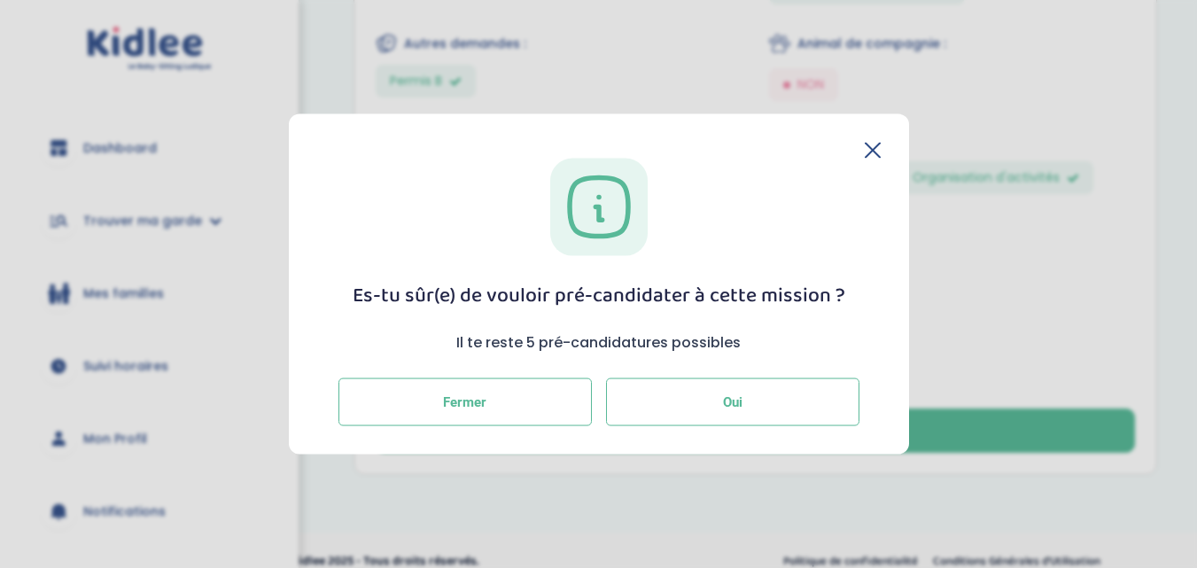
click at [693, 397] on button "Oui" at bounding box center [732, 402] width 253 height 48
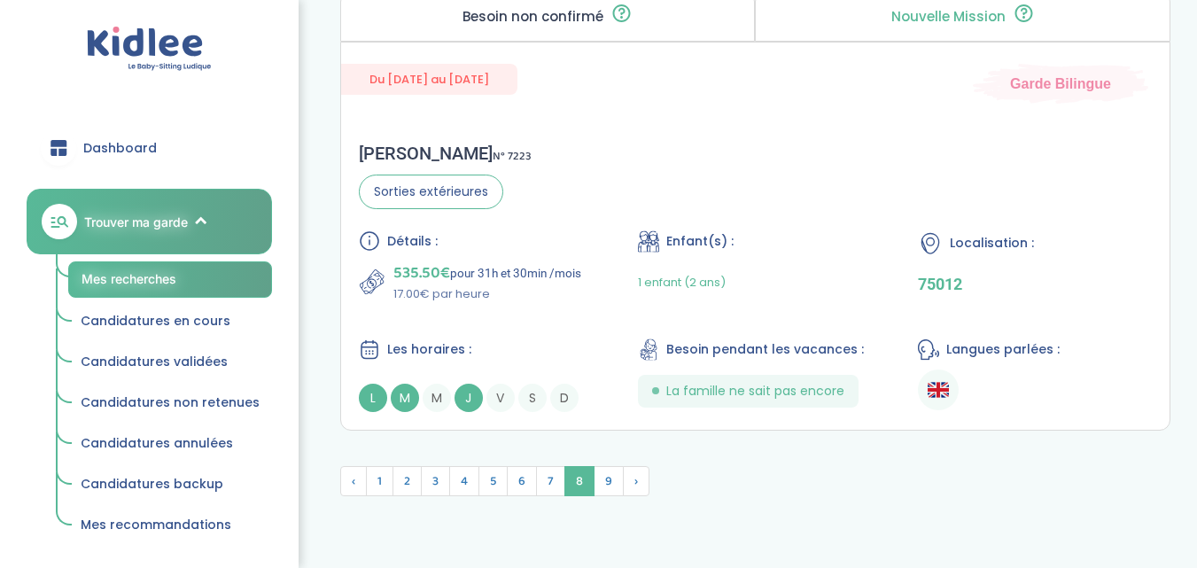
scroll to position [5089, 0]
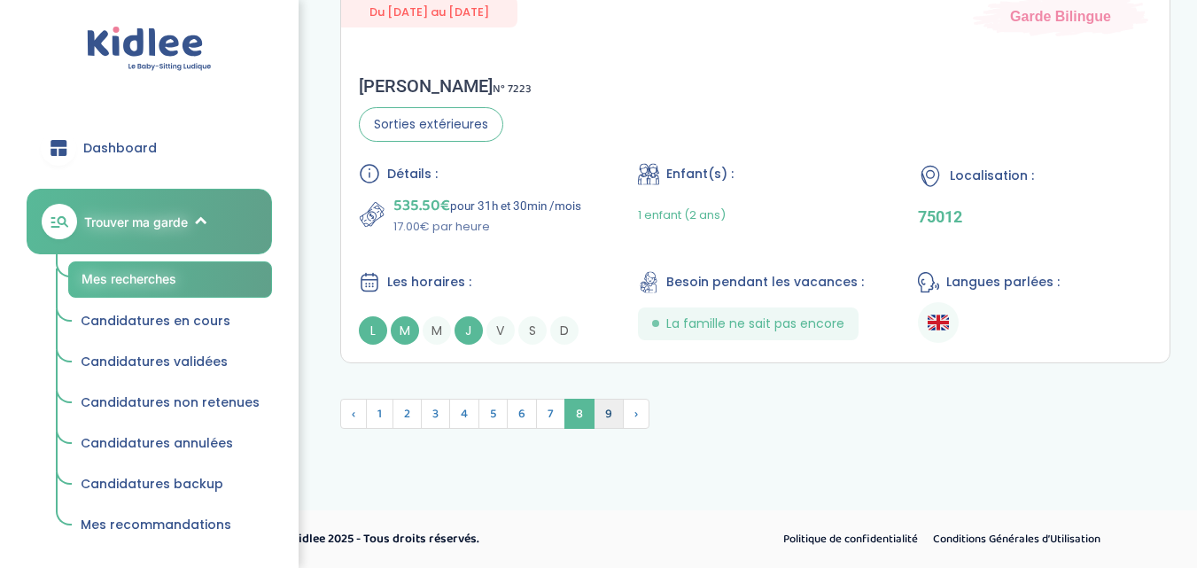
click at [608, 425] on span "9" at bounding box center [609, 414] width 30 height 30
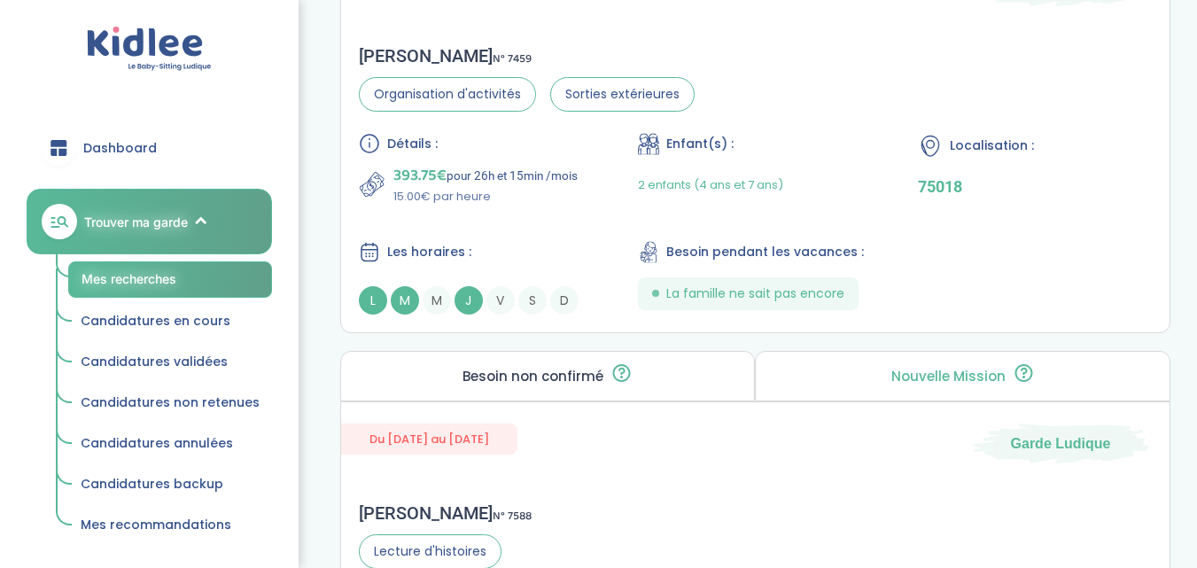
scroll to position [3669, 0]
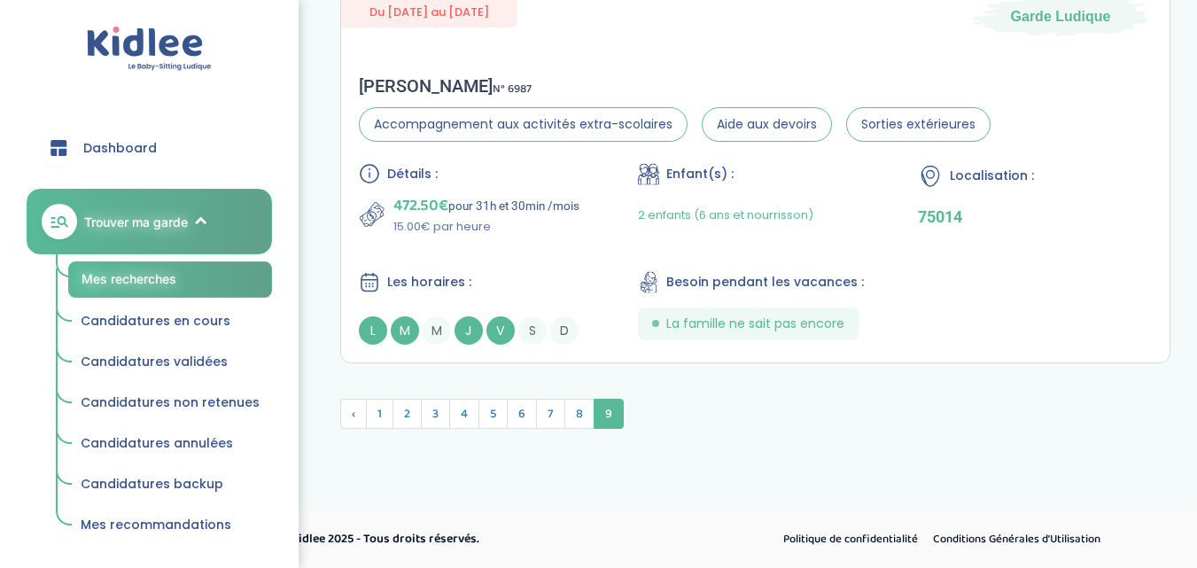
click at [613, 417] on span "9" at bounding box center [609, 414] width 30 height 30
click at [363, 422] on span "‹" at bounding box center [353, 414] width 27 height 30
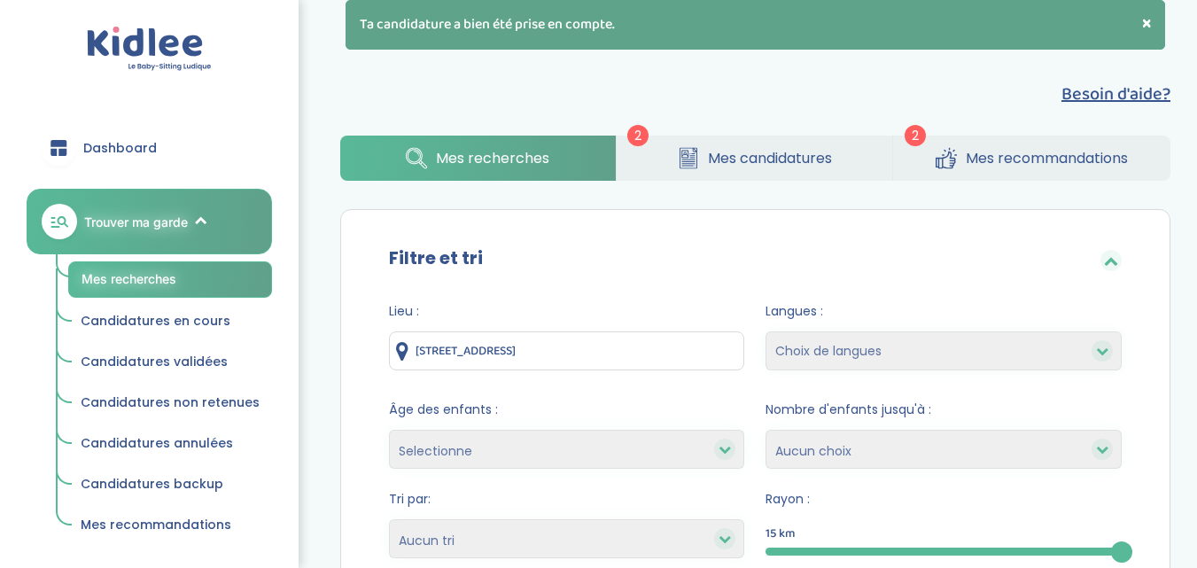
scroll to position [0, 0]
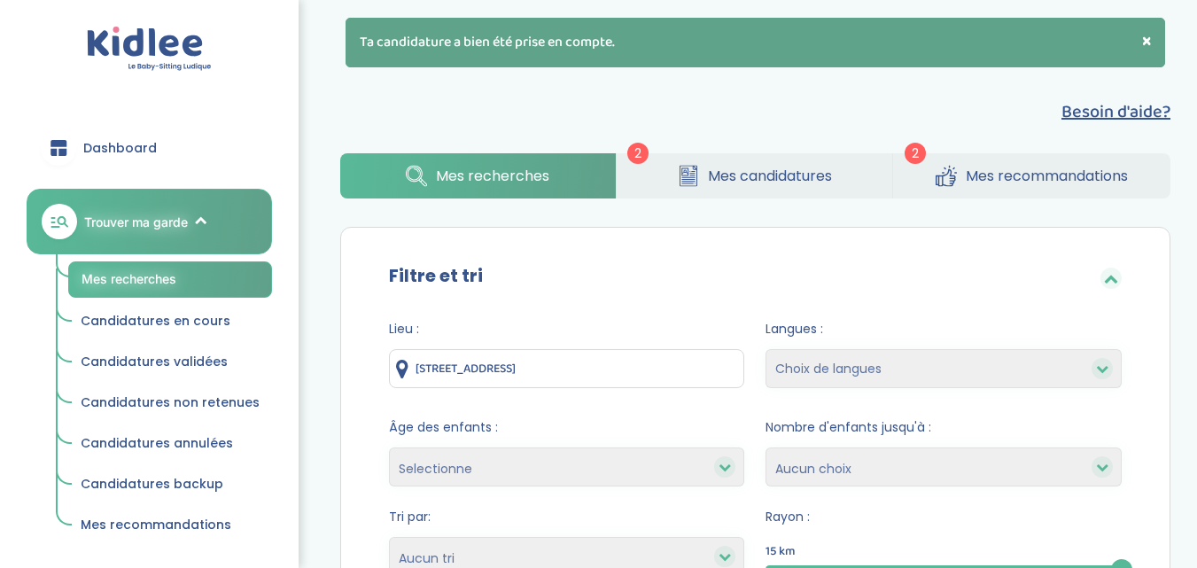
click at [225, 316] on link "Candidatures en cours" at bounding box center [170, 322] width 204 height 34
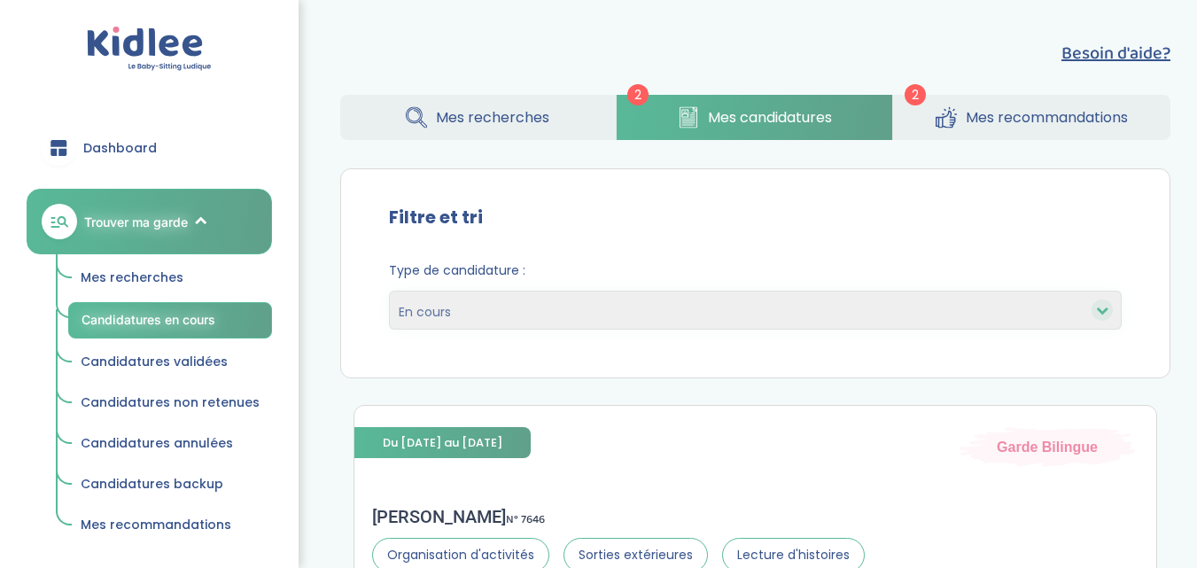
click at [986, 115] on span "Mes recommandations" at bounding box center [1047, 117] width 162 height 22
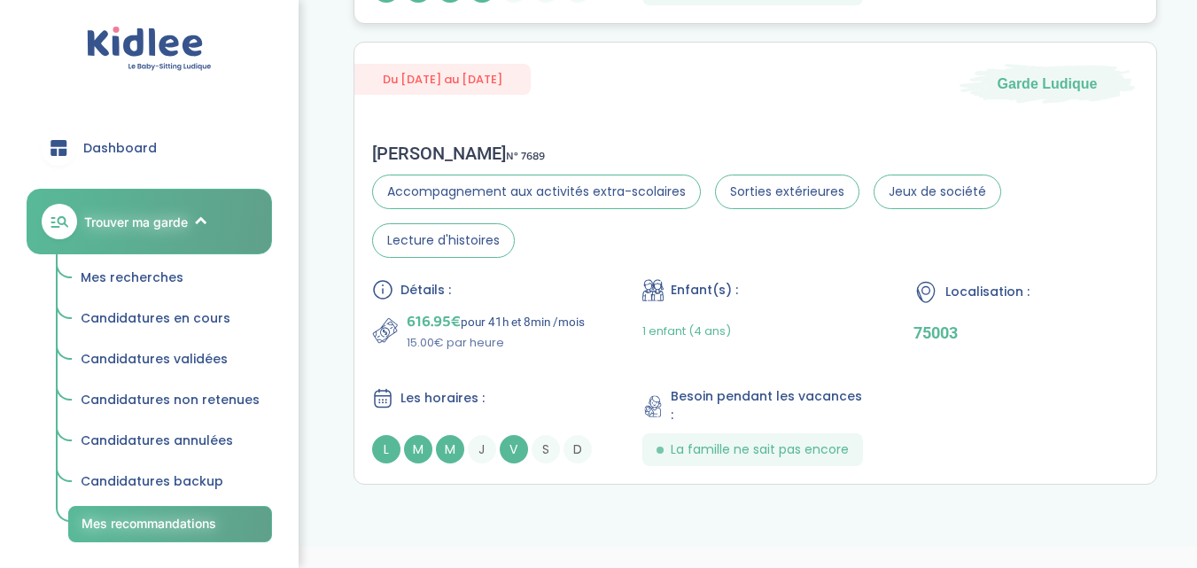
scroll to position [591, 0]
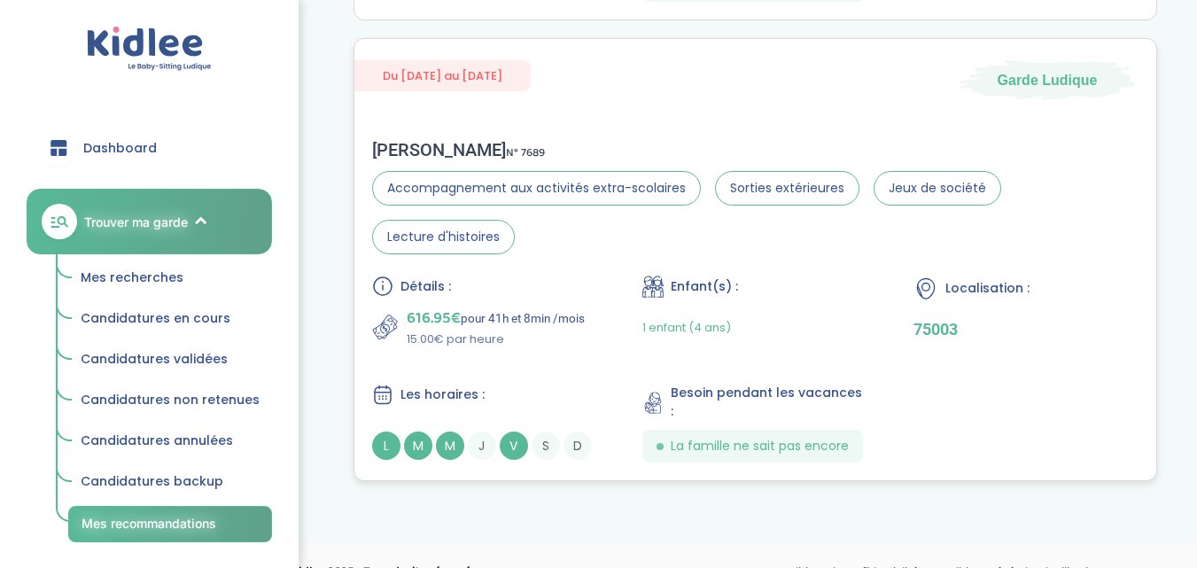
click at [819, 335] on div "1 enfant (4 ans)" at bounding box center [754, 328] width 225 height 42
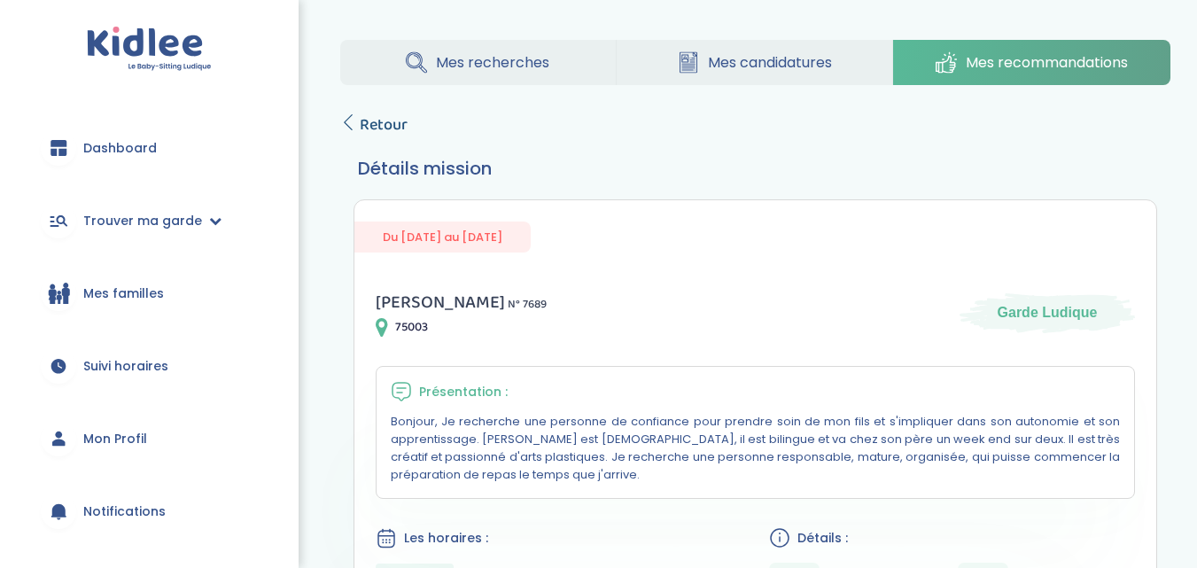
click at [353, 128] on icon at bounding box center [348, 122] width 16 height 16
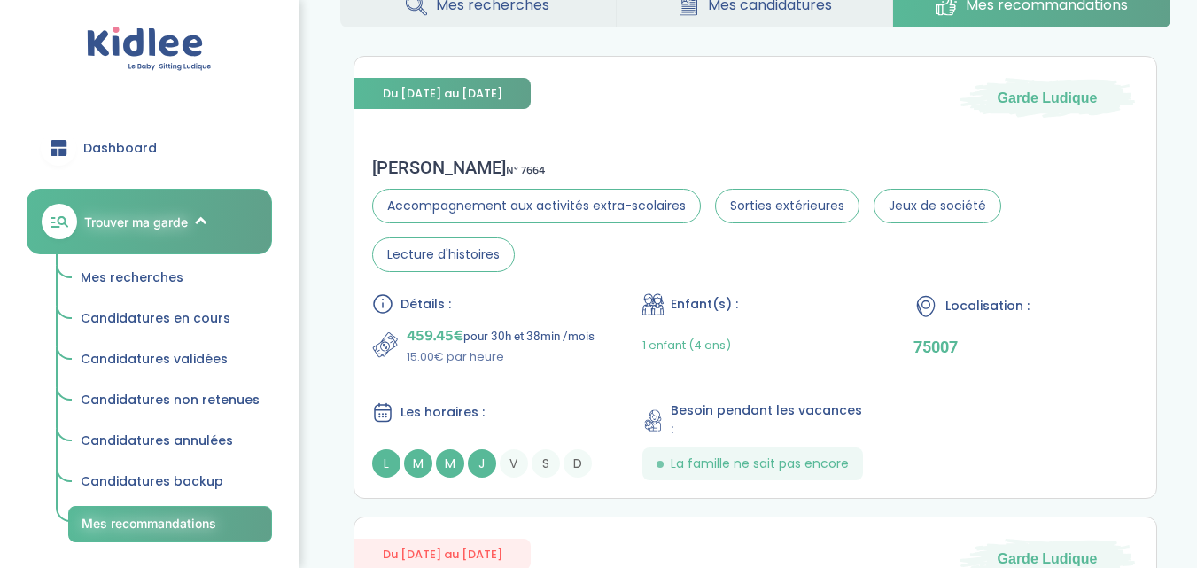
scroll to position [206, 0]
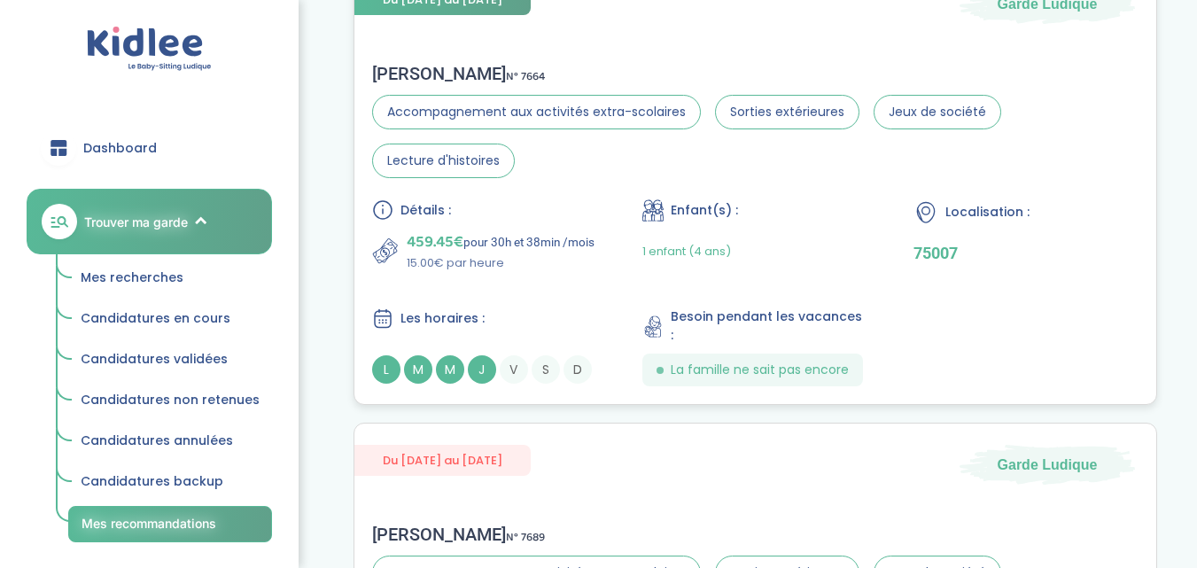
click at [550, 283] on div "Détails : 459.45€ pour 30h et 38min /mois 15.00€ par heure Enfant(s) : 1 enfant…" at bounding box center [755, 292] width 767 height 187
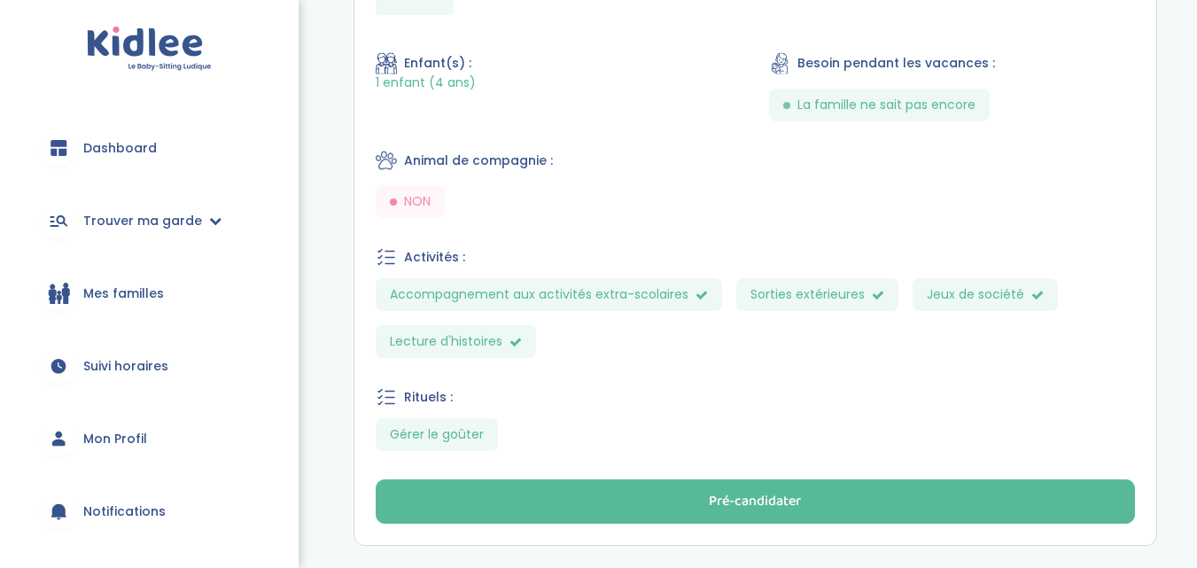
scroll to position [753, 0]
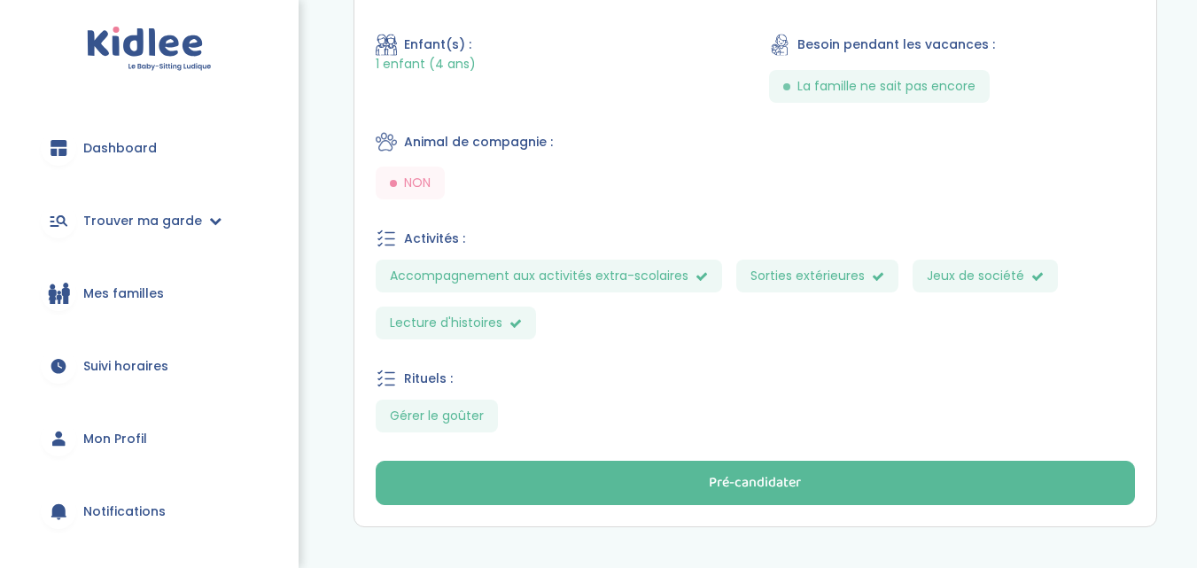
click at [158, 146] on link "Dashboard" at bounding box center [149, 148] width 245 height 64
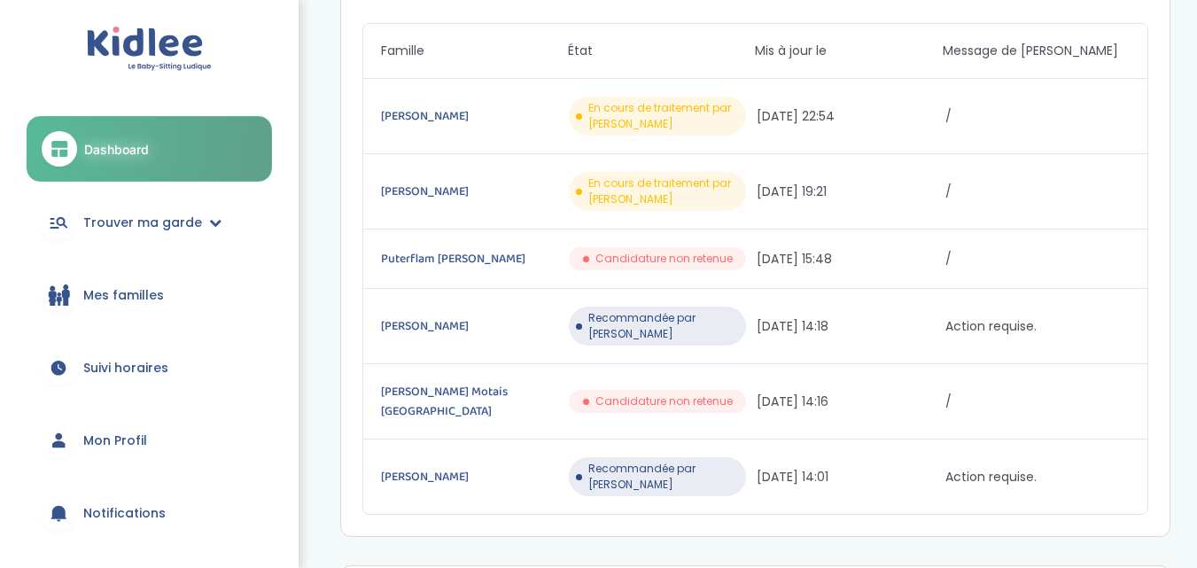
scroll to position [325, 0]
click at [421, 250] on link "Puterflam [PERSON_NAME]" at bounding box center [473, 256] width 184 height 19
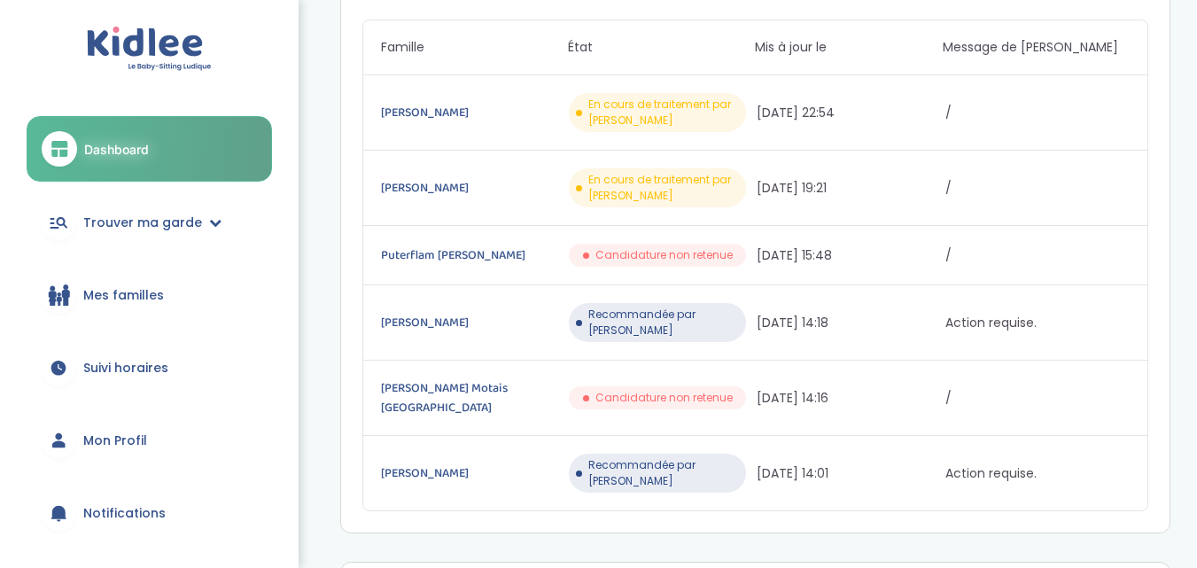
click at [615, 314] on span "Recommandée par [PERSON_NAME]" at bounding box center [663, 323] width 151 height 32
click at [431, 314] on link "[PERSON_NAME]" at bounding box center [473, 322] width 184 height 19
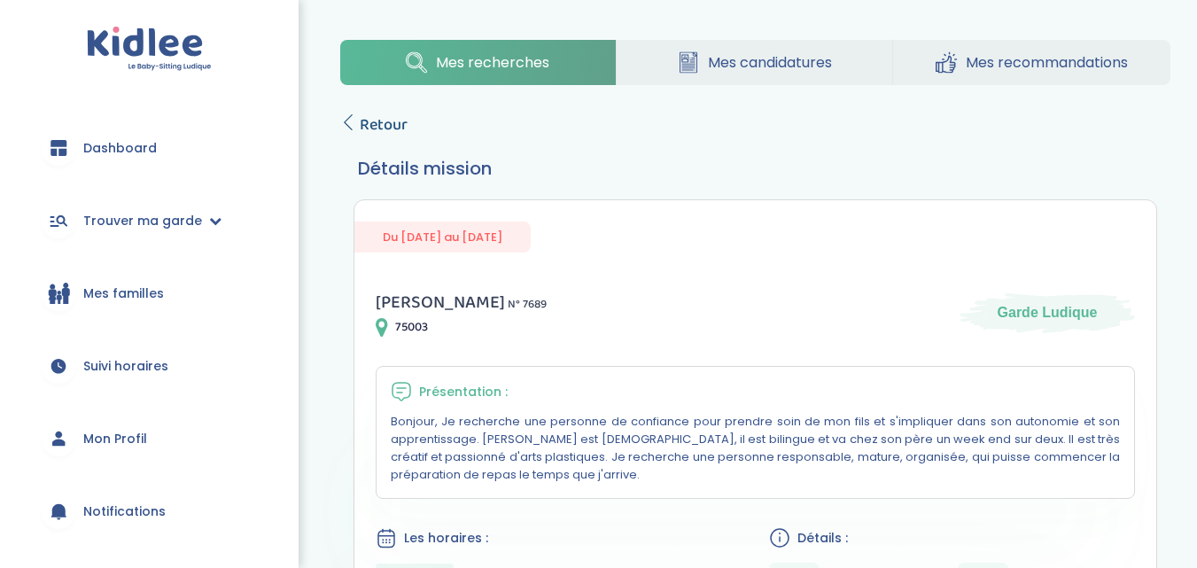
click at [394, 126] on span "Retour" at bounding box center [384, 125] width 48 height 25
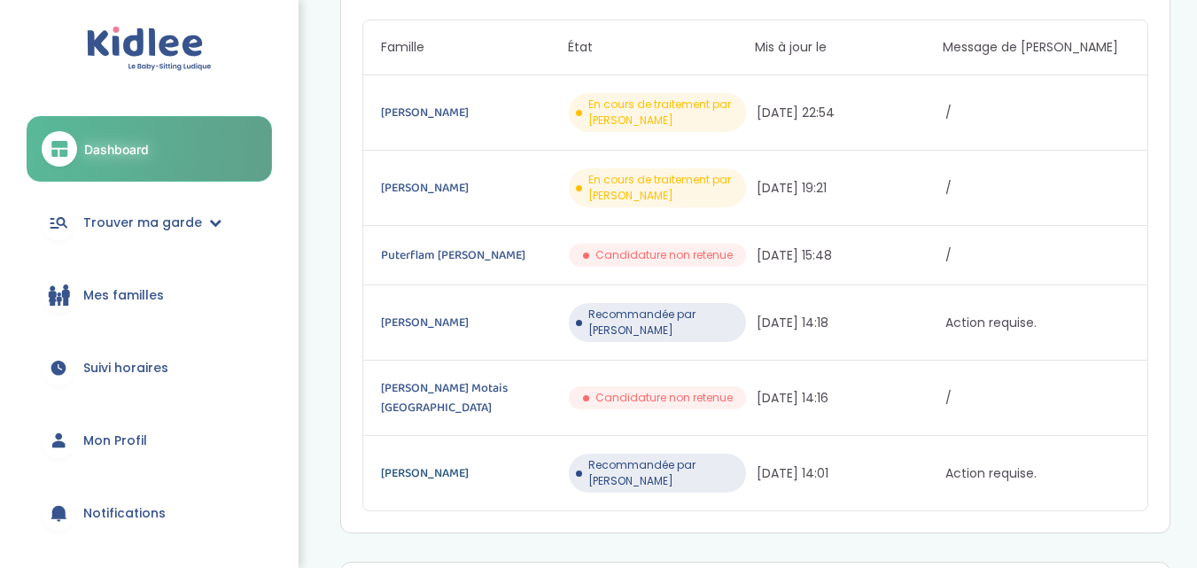
click at [427, 463] on link "[PERSON_NAME]" at bounding box center [473, 472] width 184 height 19
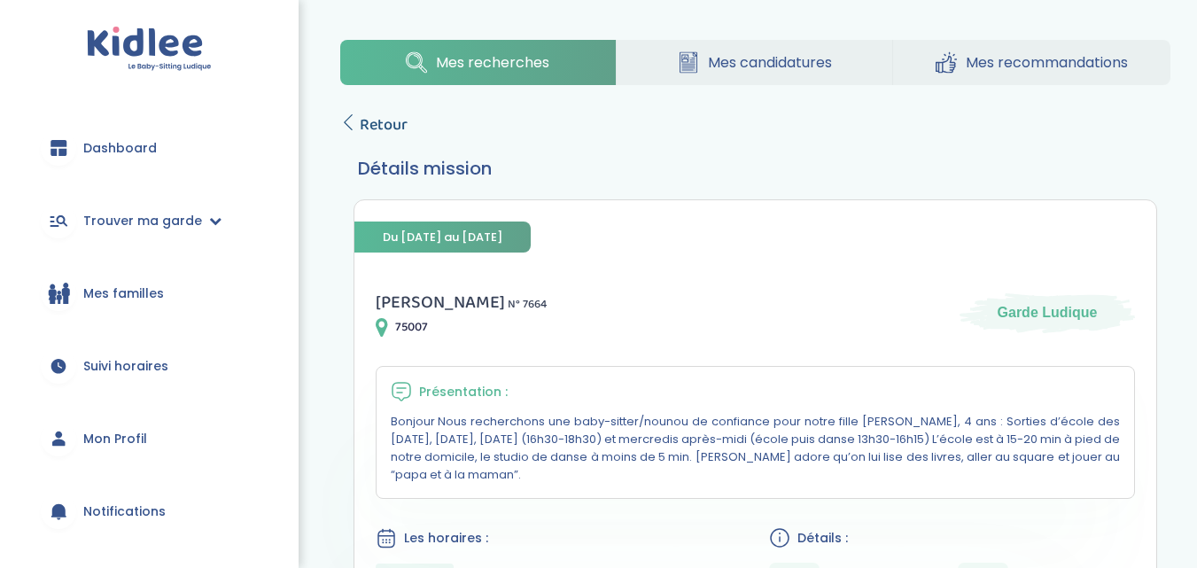
click at [378, 120] on span "Retour" at bounding box center [384, 125] width 48 height 25
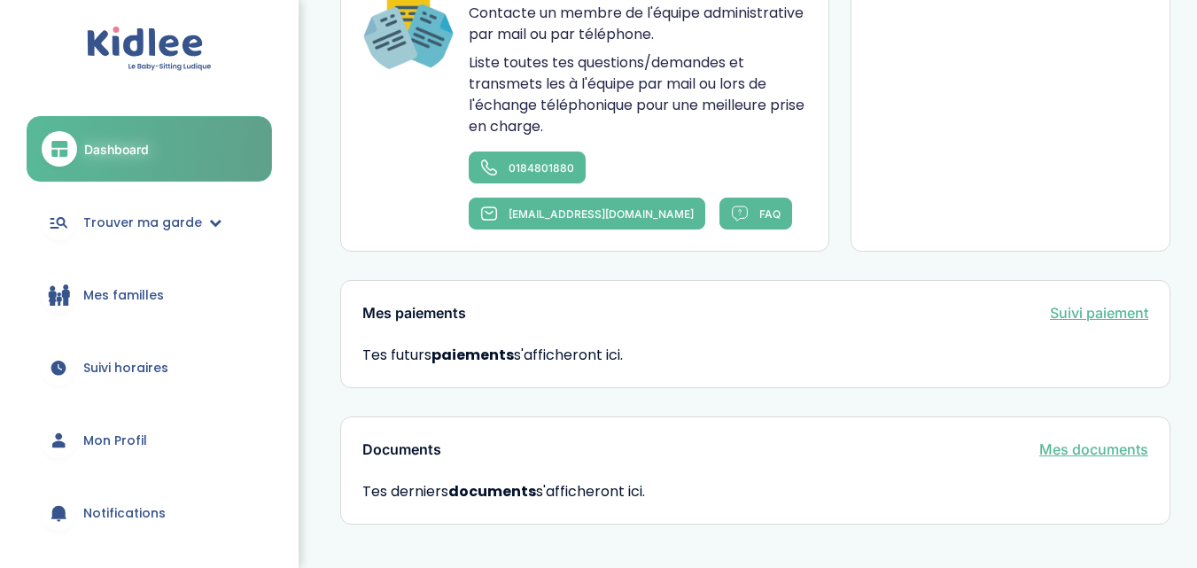
scroll to position [1277, 0]
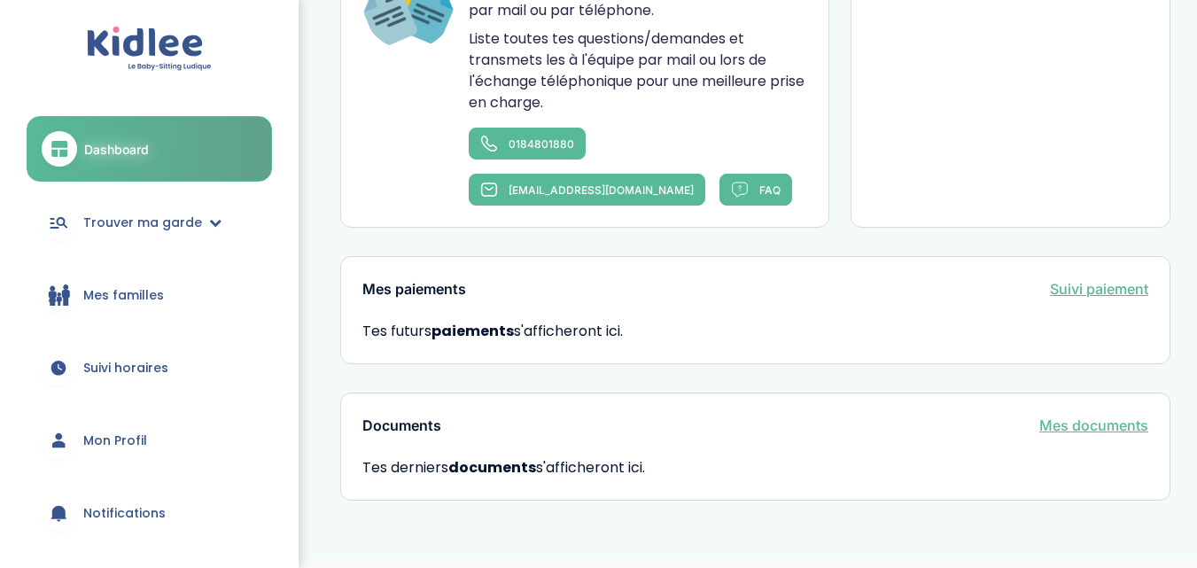
click at [1122, 278] on link "Suivi paiement" at bounding box center [1099, 288] width 98 height 21
click at [1090, 415] on link "Mes documents" at bounding box center [1093, 425] width 109 height 21
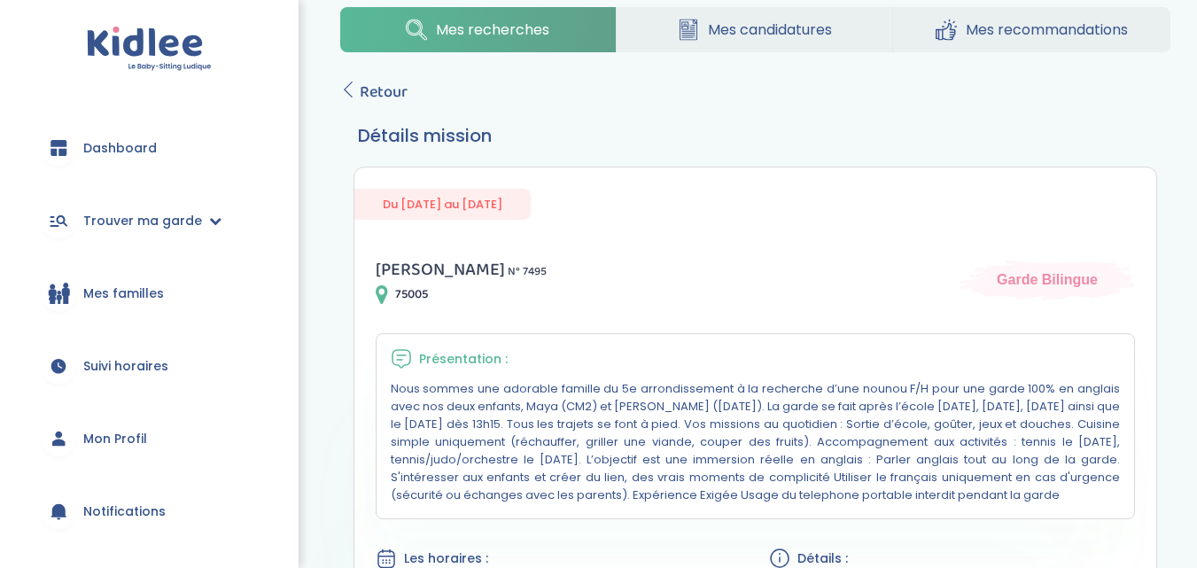
scroll to position [29, 0]
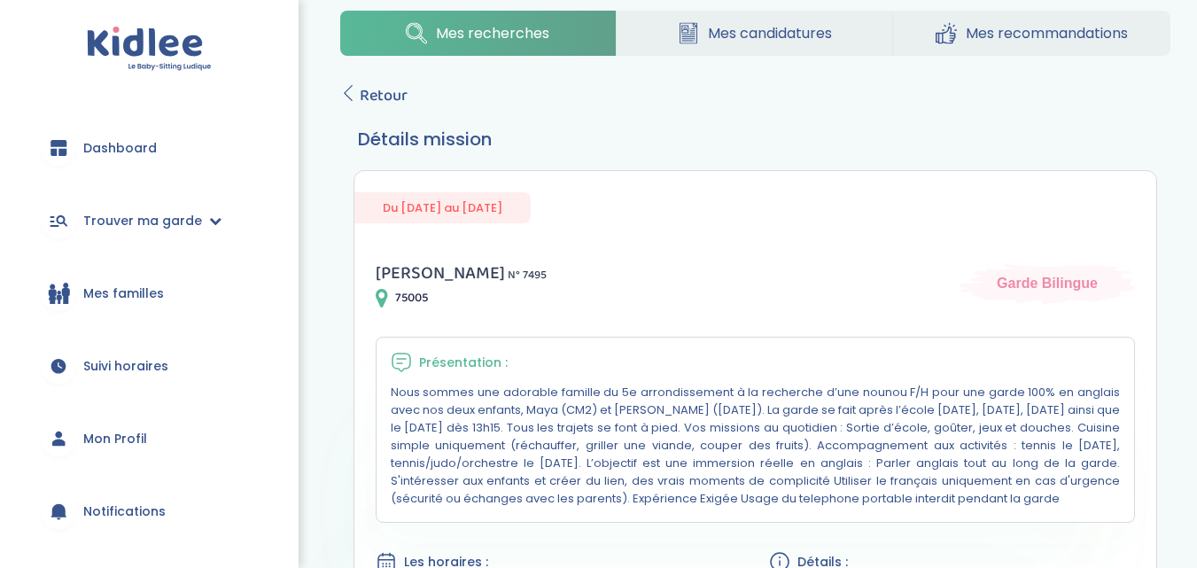
click at [141, 143] on span "Dashboard" at bounding box center [120, 148] width 74 height 19
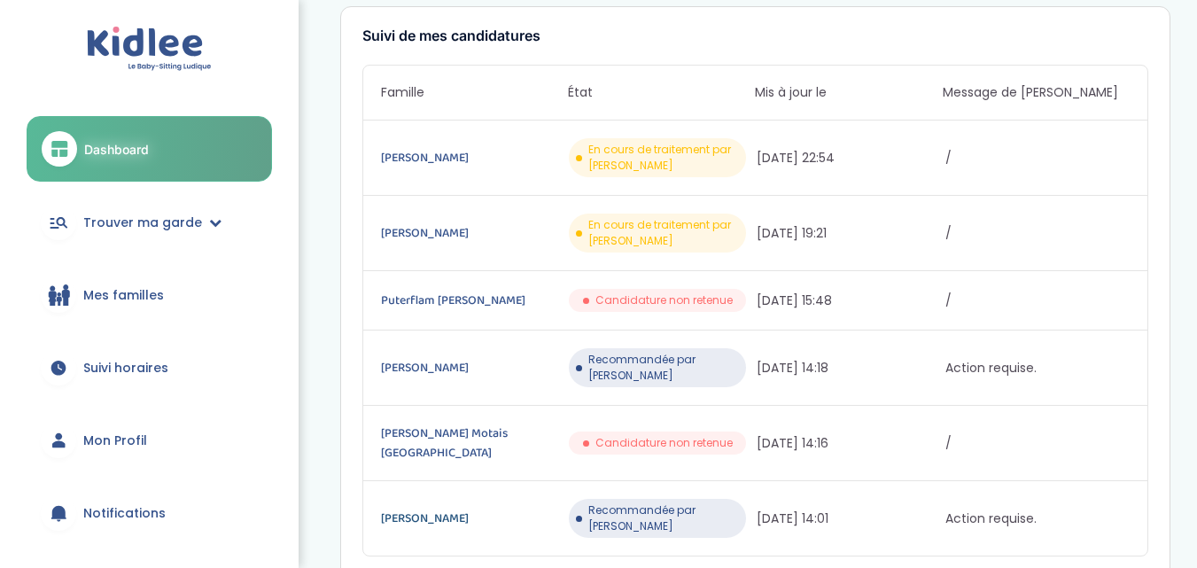
scroll to position [281, 0]
click at [439, 295] on link "Puterflam Alexis" at bounding box center [473, 300] width 184 height 19
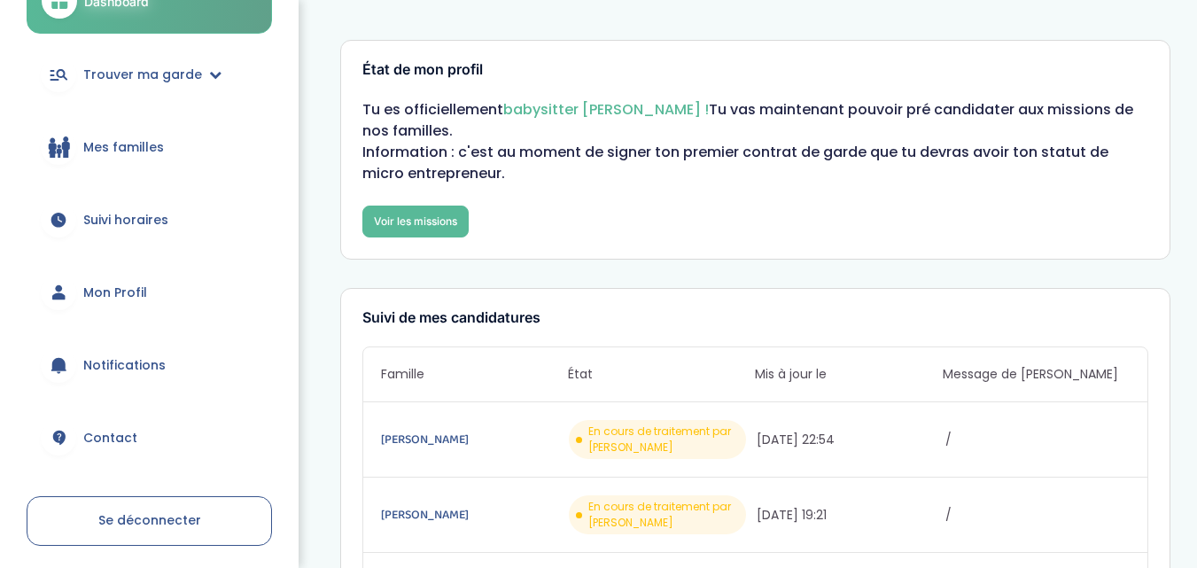
scroll to position [214, 0]
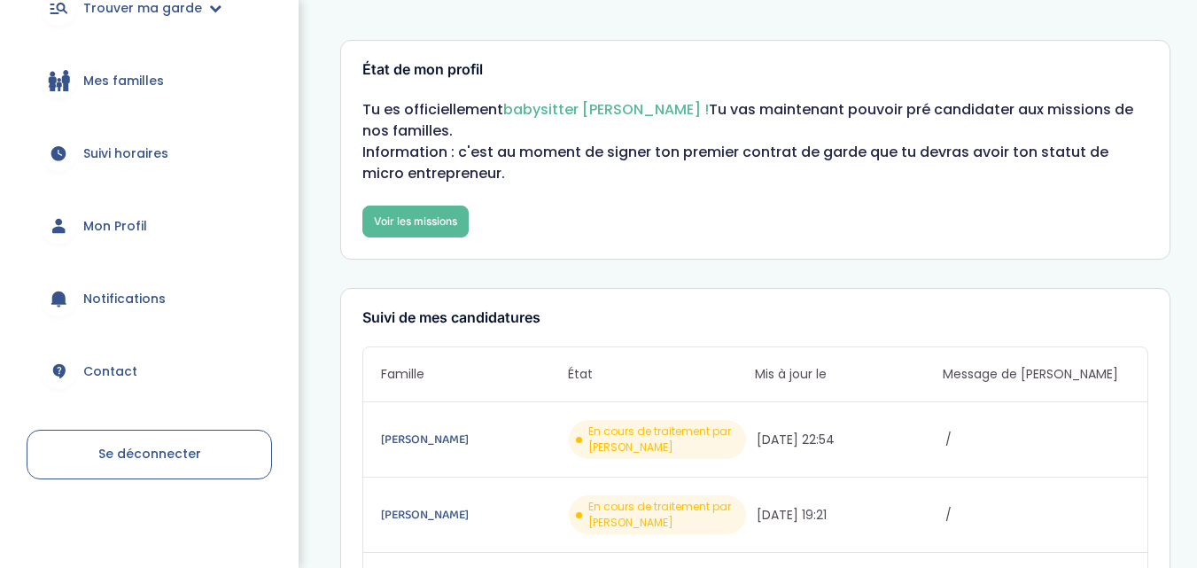
click at [163, 465] on link "Se déconnecter" at bounding box center [149, 455] width 245 height 50
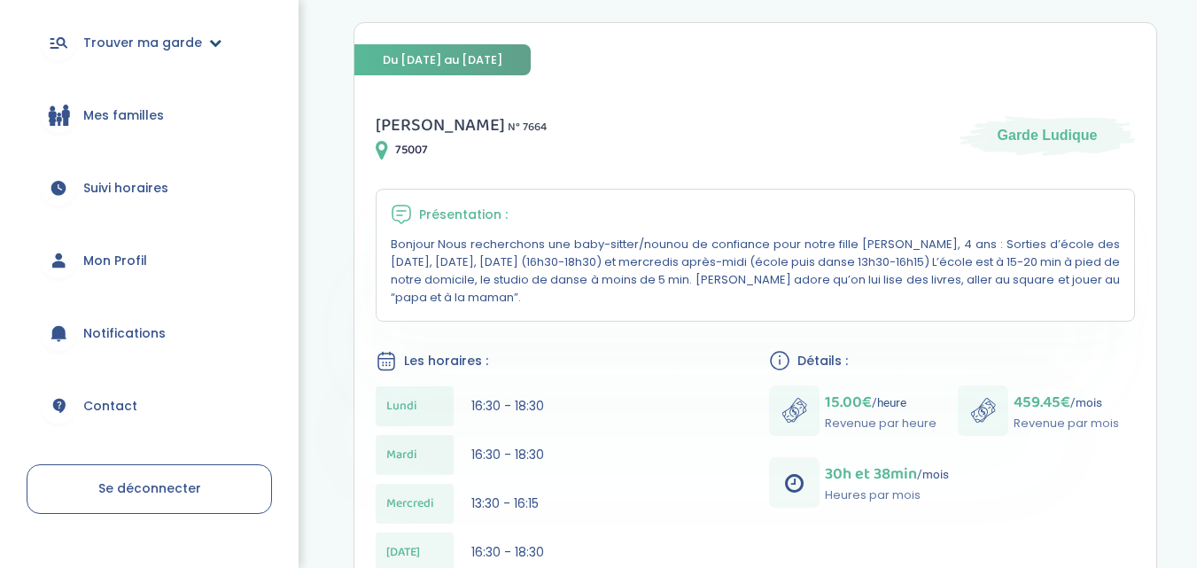
scroll to position [213, 0]
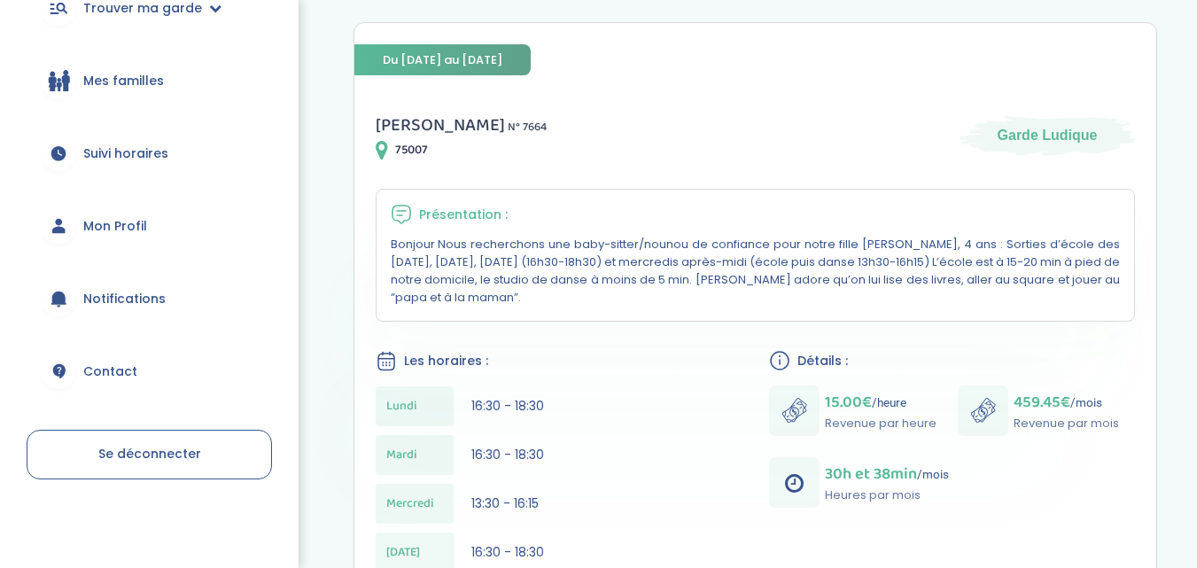
click at [161, 437] on link "Se déconnecter" at bounding box center [149, 455] width 245 height 50
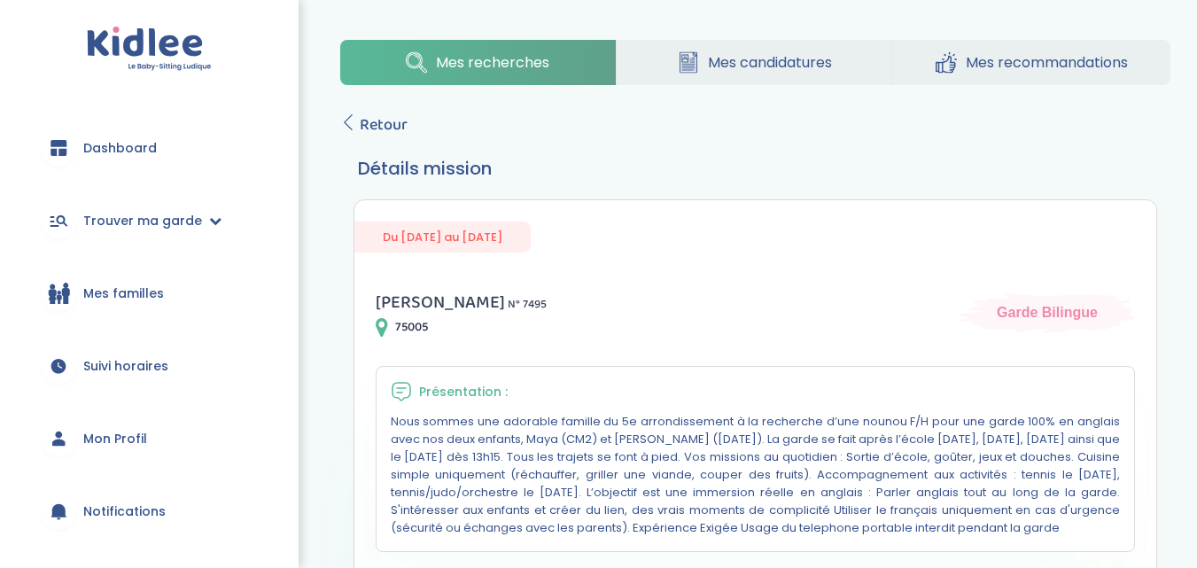
scroll to position [213, 0]
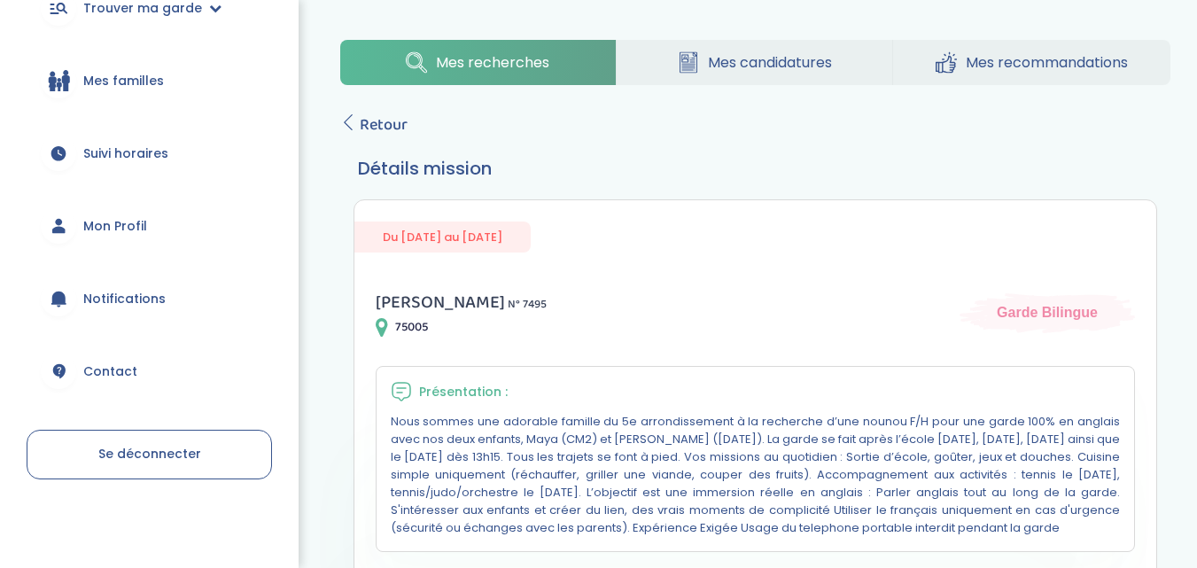
click at [123, 462] on span "Se déconnecter" at bounding box center [149, 454] width 103 height 18
